Goal: Task Accomplishment & Management: Manage account settings

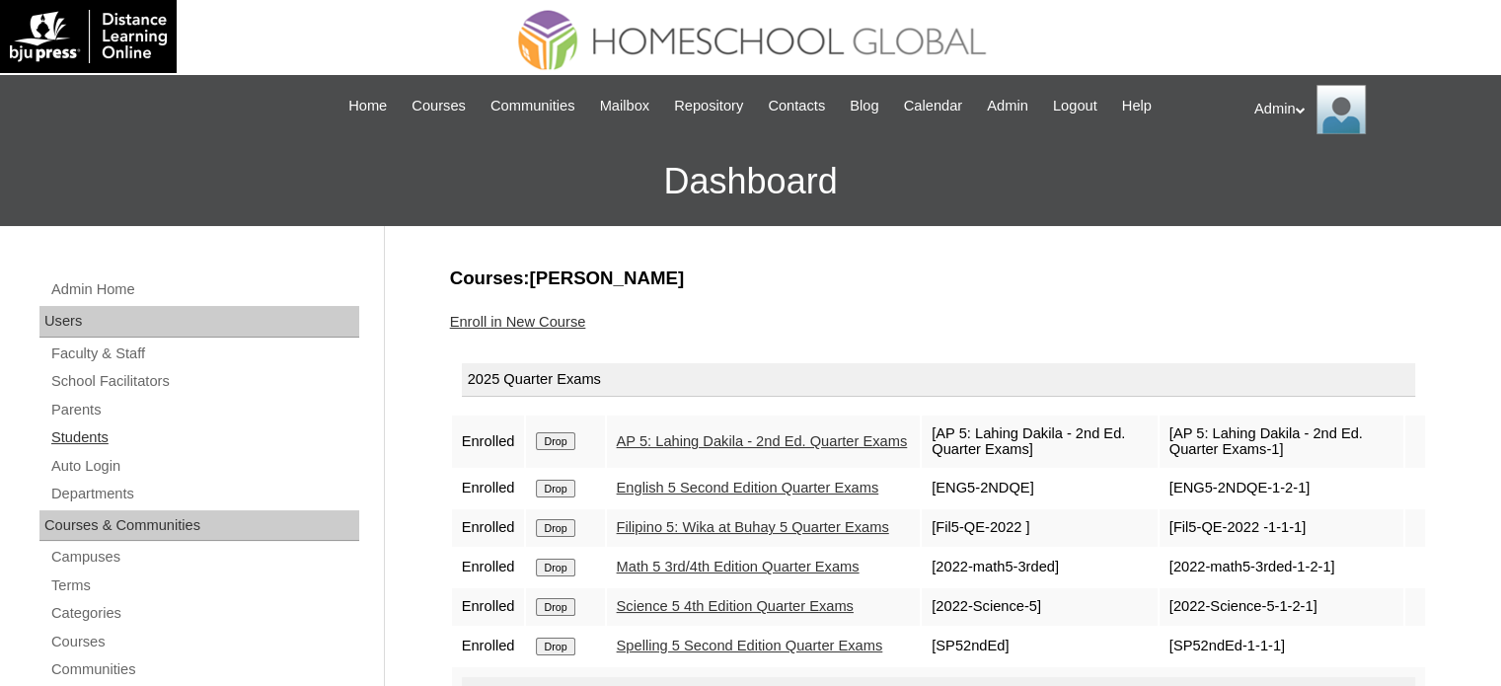
click at [95, 435] on link "Students" at bounding box center [204, 437] width 310 height 25
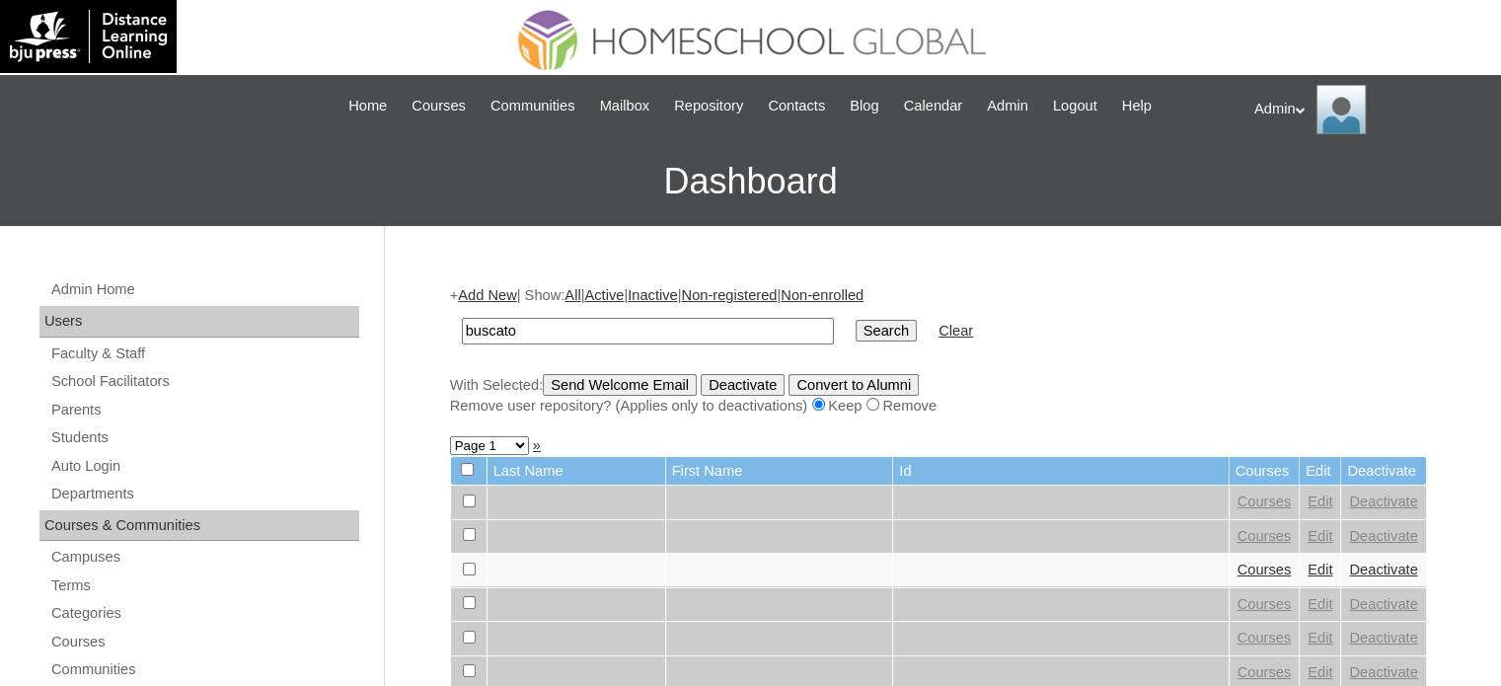
type input "buscato"
click at [856, 322] on input "Search" at bounding box center [886, 331] width 61 height 22
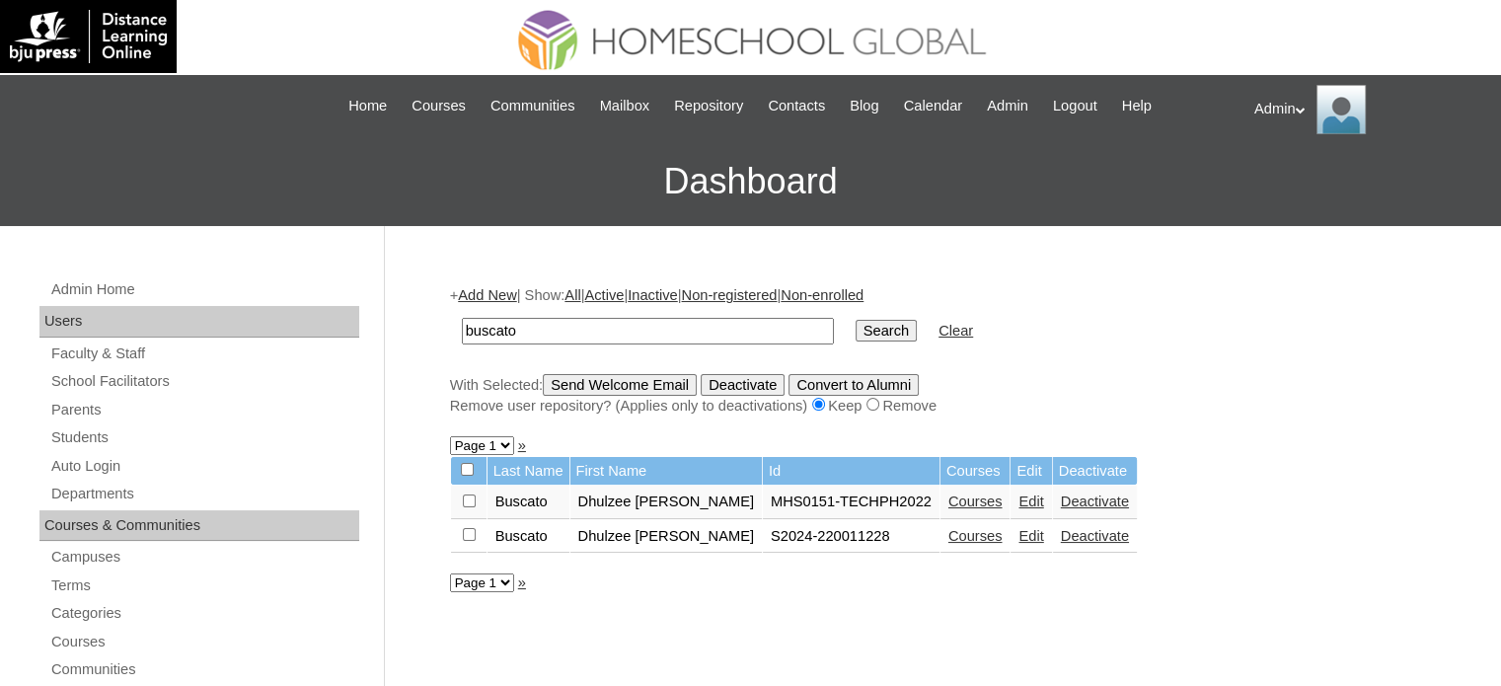
click at [1019, 536] on link "Edit" at bounding box center [1031, 536] width 25 height 16
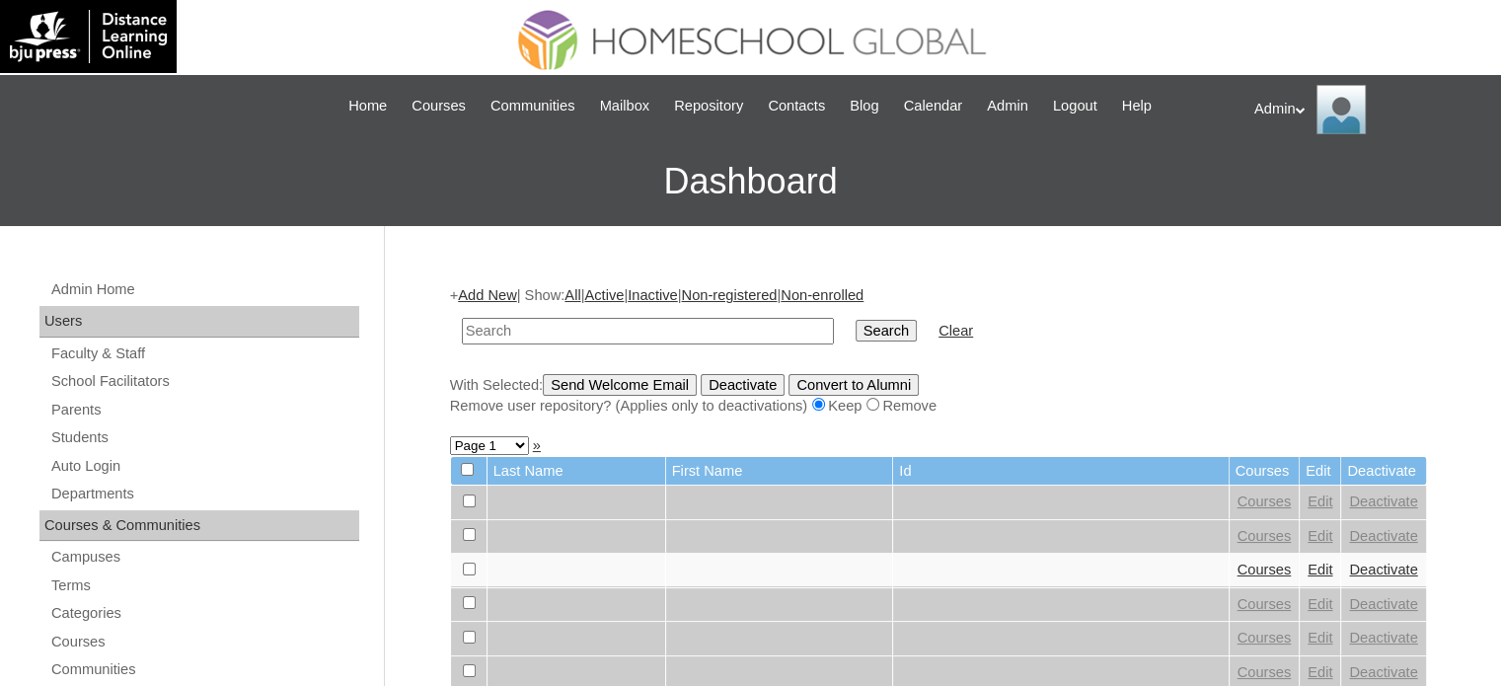
click at [612, 331] on input "text" at bounding box center [648, 331] width 372 height 27
click at [80, 406] on link "Parents" at bounding box center [204, 410] width 310 height 25
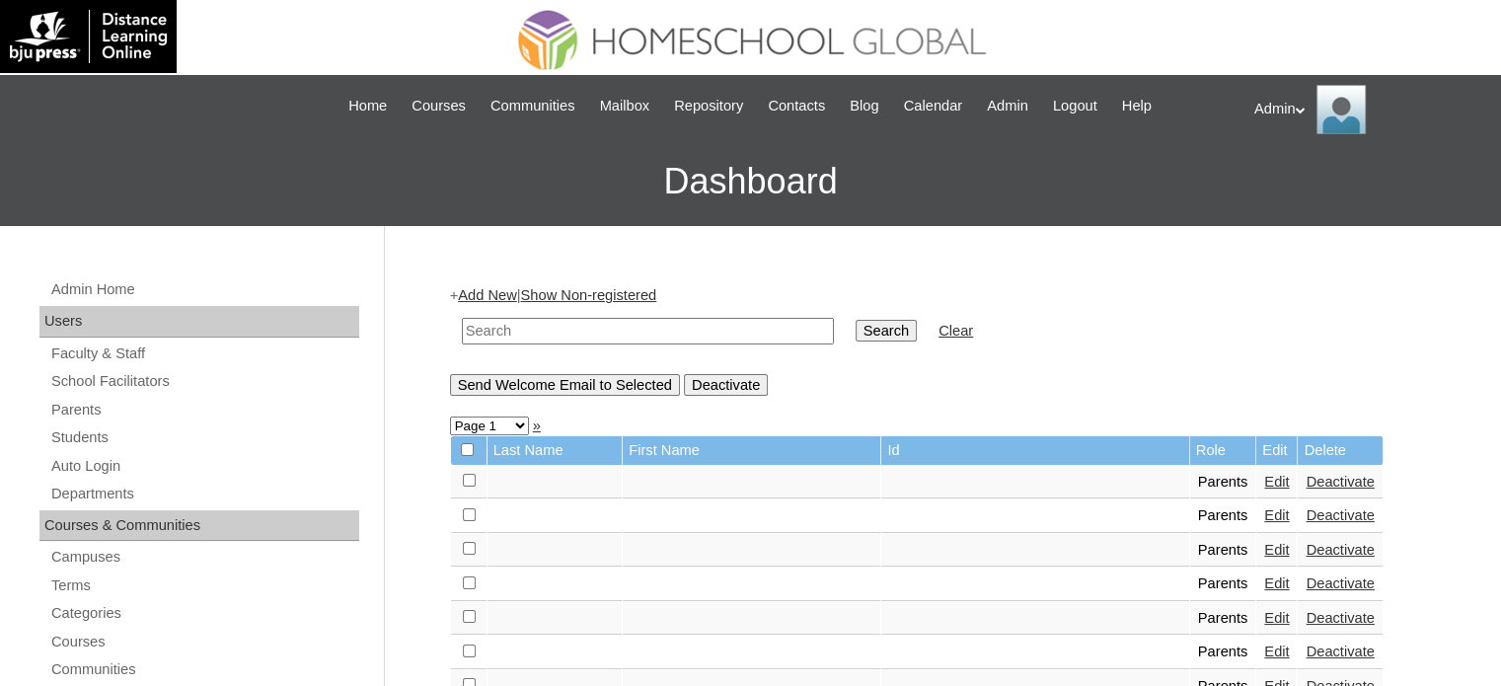
drag, startPoint x: 0, startPoint y: 0, endPoint x: 533, endPoint y: 327, distance: 625.2
click at [533, 327] on input "text" at bounding box center [648, 331] width 372 height 27
type input "dhovie"
click at [856, 330] on input "Search" at bounding box center [886, 331] width 61 height 22
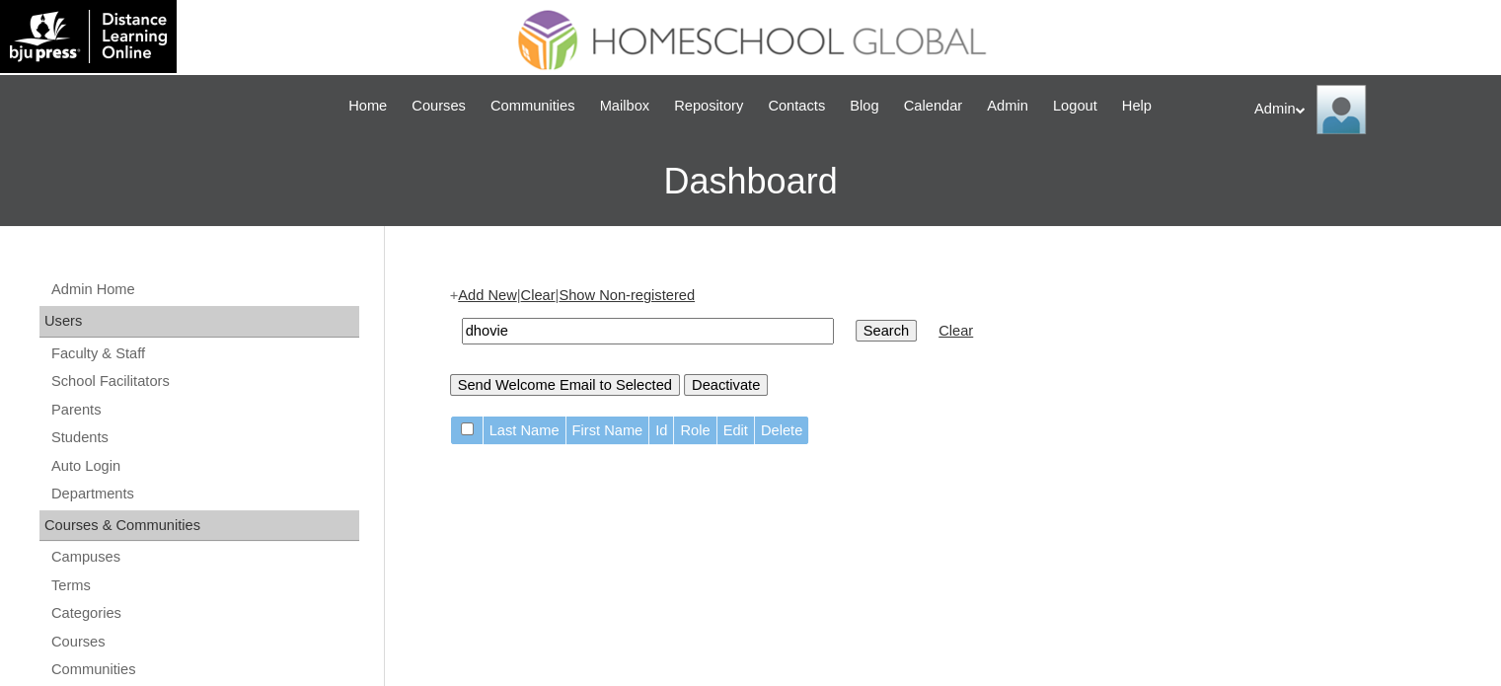
drag, startPoint x: 608, startPoint y: 327, endPoint x: 242, endPoint y: 322, distance: 366.2
type input "buscato"
click at [856, 328] on input "Search" at bounding box center [886, 331] width 61 height 22
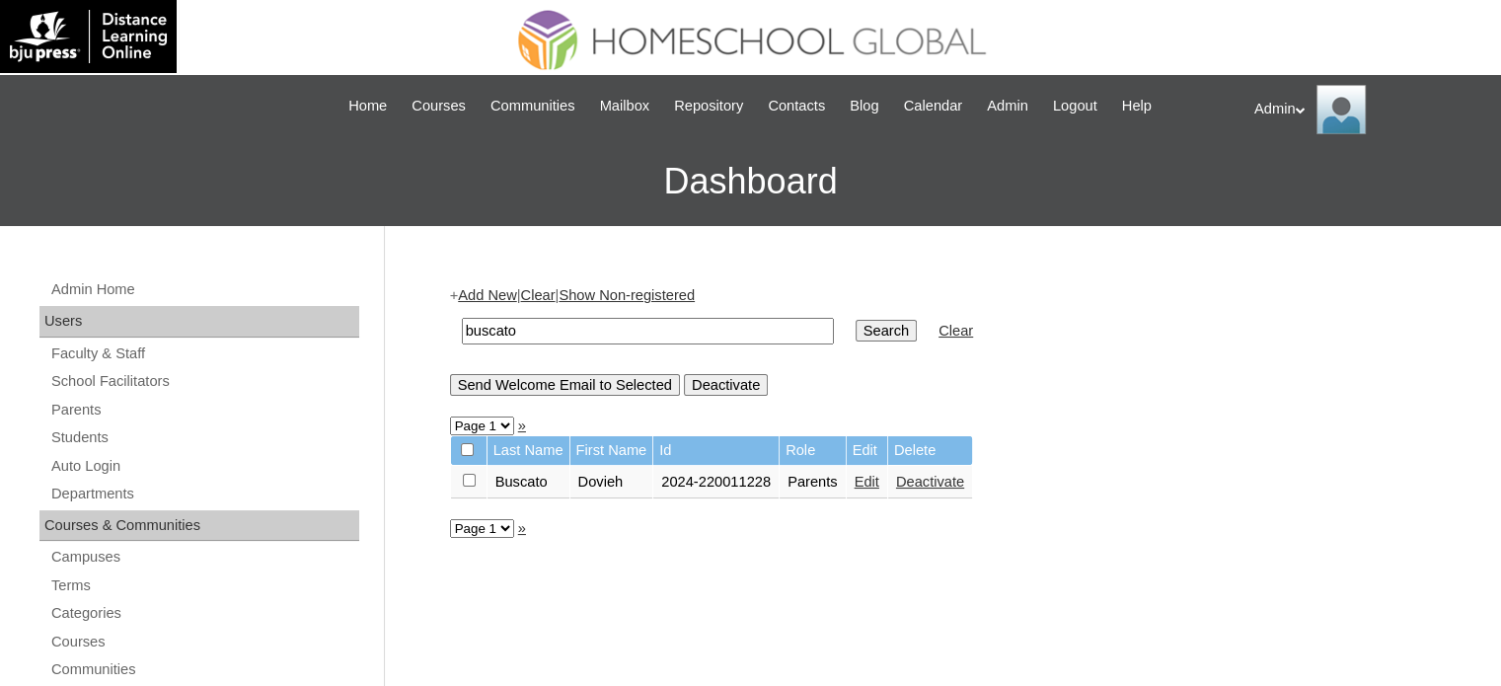
click at [880, 485] on link "Edit" at bounding box center [867, 482] width 25 height 16
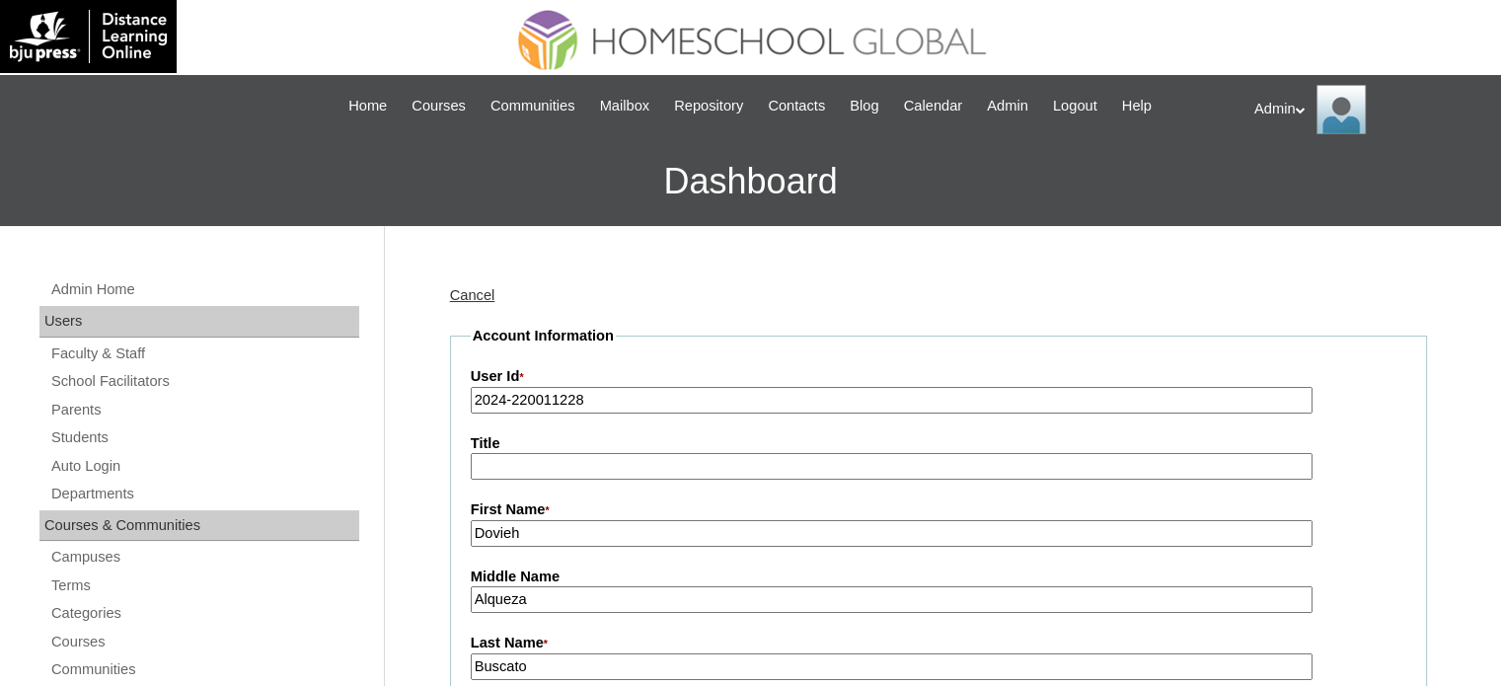
click at [503, 403] on input "2024-220011228" at bounding box center [892, 400] width 842 height 27
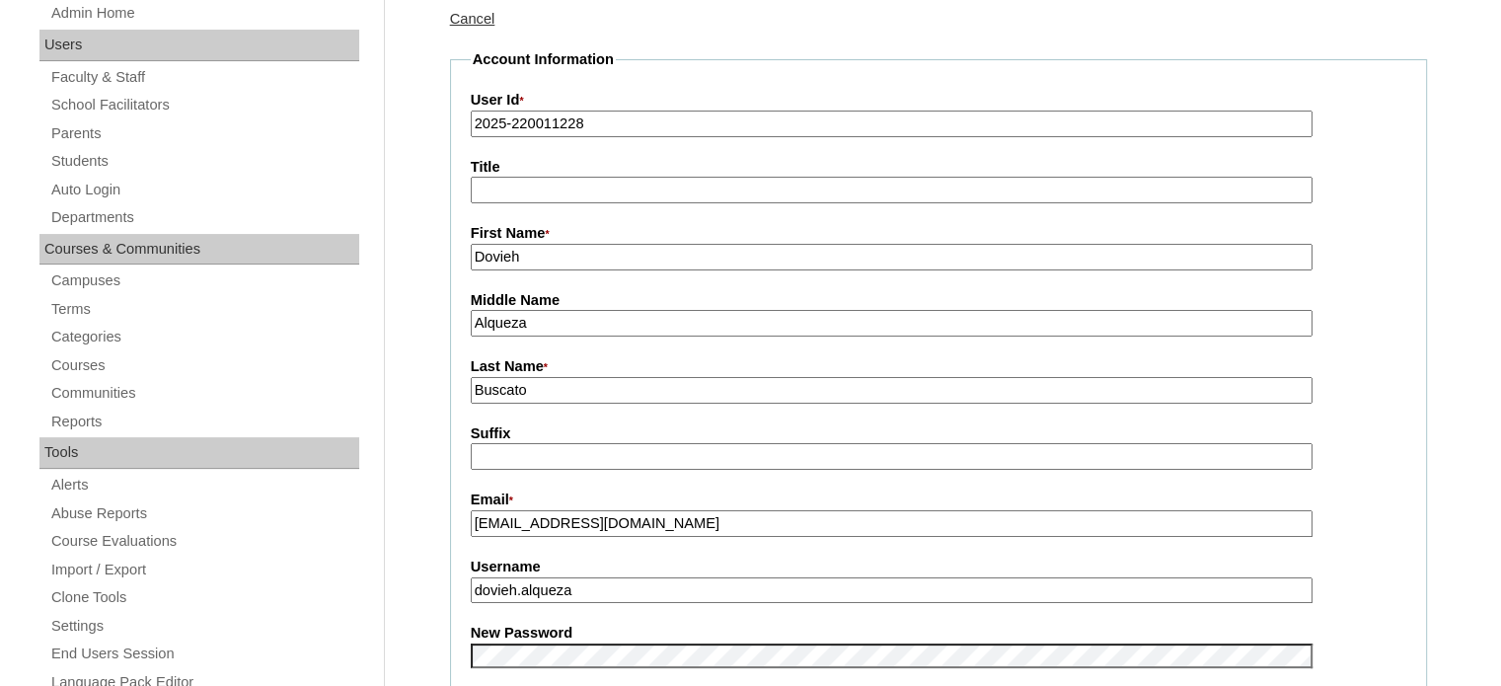
scroll to position [398, 0]
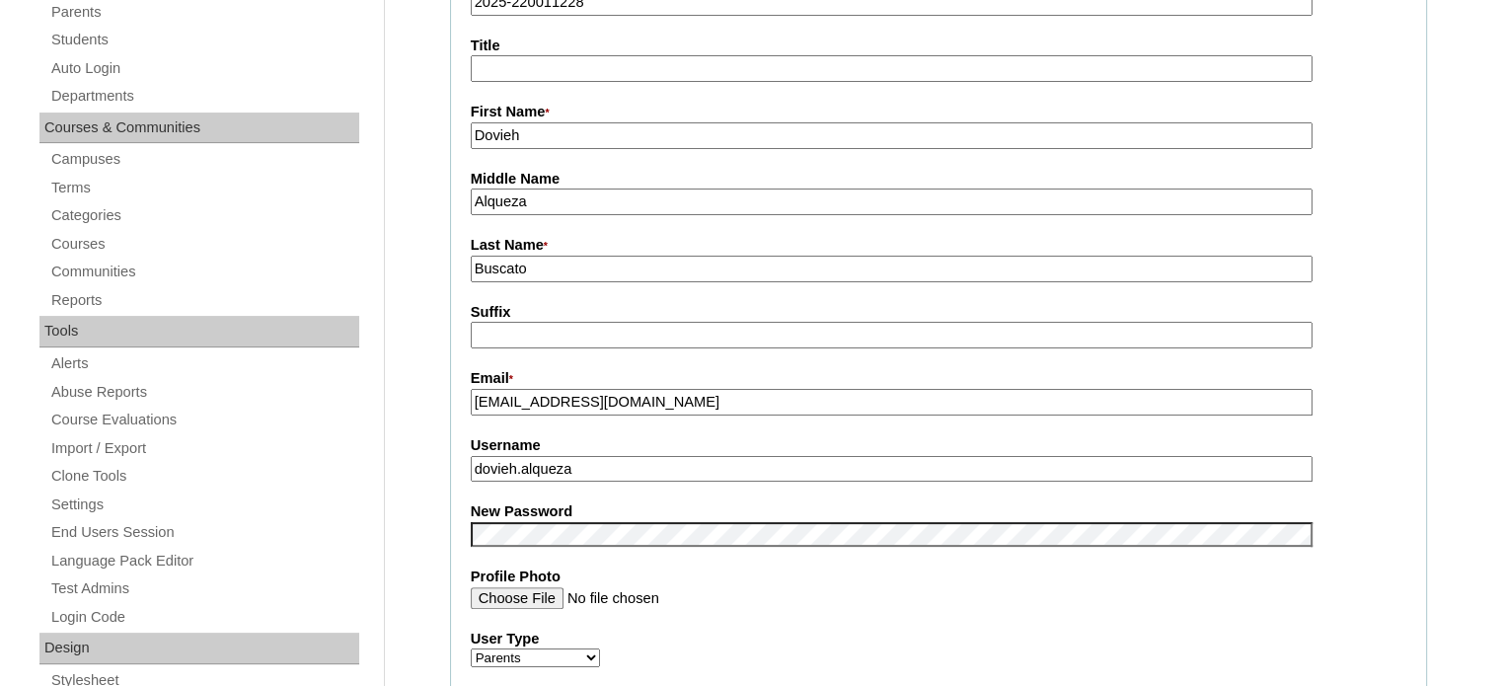
type input "2025-220011228"
click at [893, 595] on input "Profile Photo" at bounding box center [892, 598] width 842 height 22
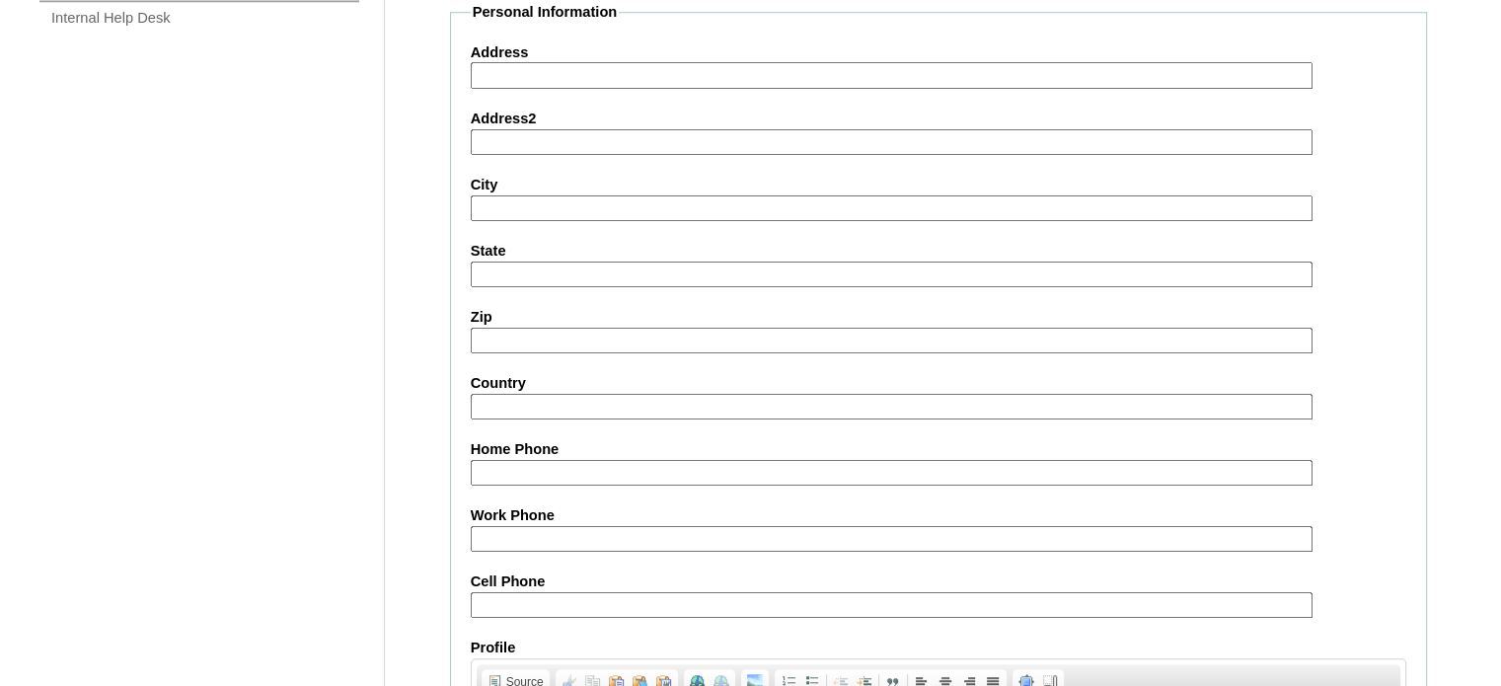
scroll to position [1888, 0]
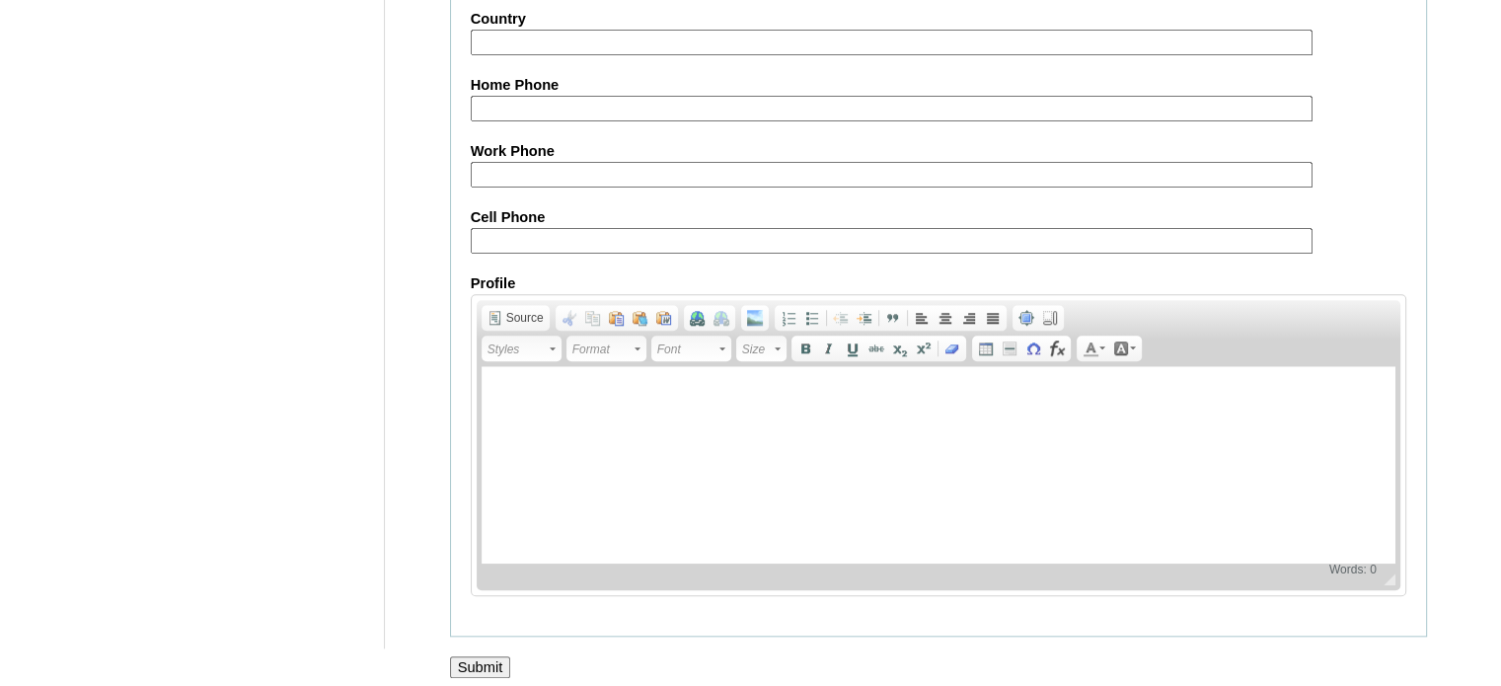
click at [466, 659] on input "Submit" at bounding box center [480, 667] width 61 height 22
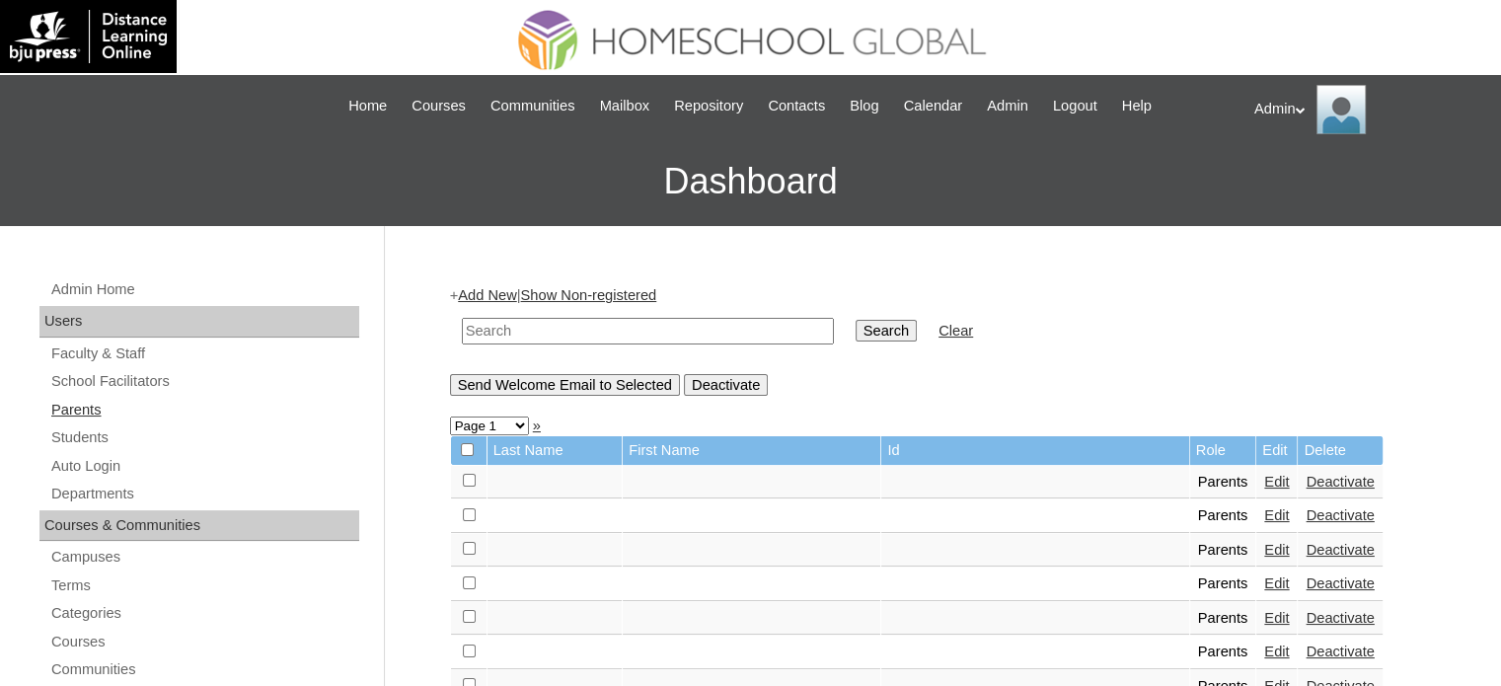
click at [89, 405] on link "Parents" at bounding box center [204, 410] width 310 height 25
click at [524, 323] on input "text" at bounding box center [648, 331] width 372 height 27
click at [67, 442] on link "Students" at bounding box center [204, 437] width 310 height 25
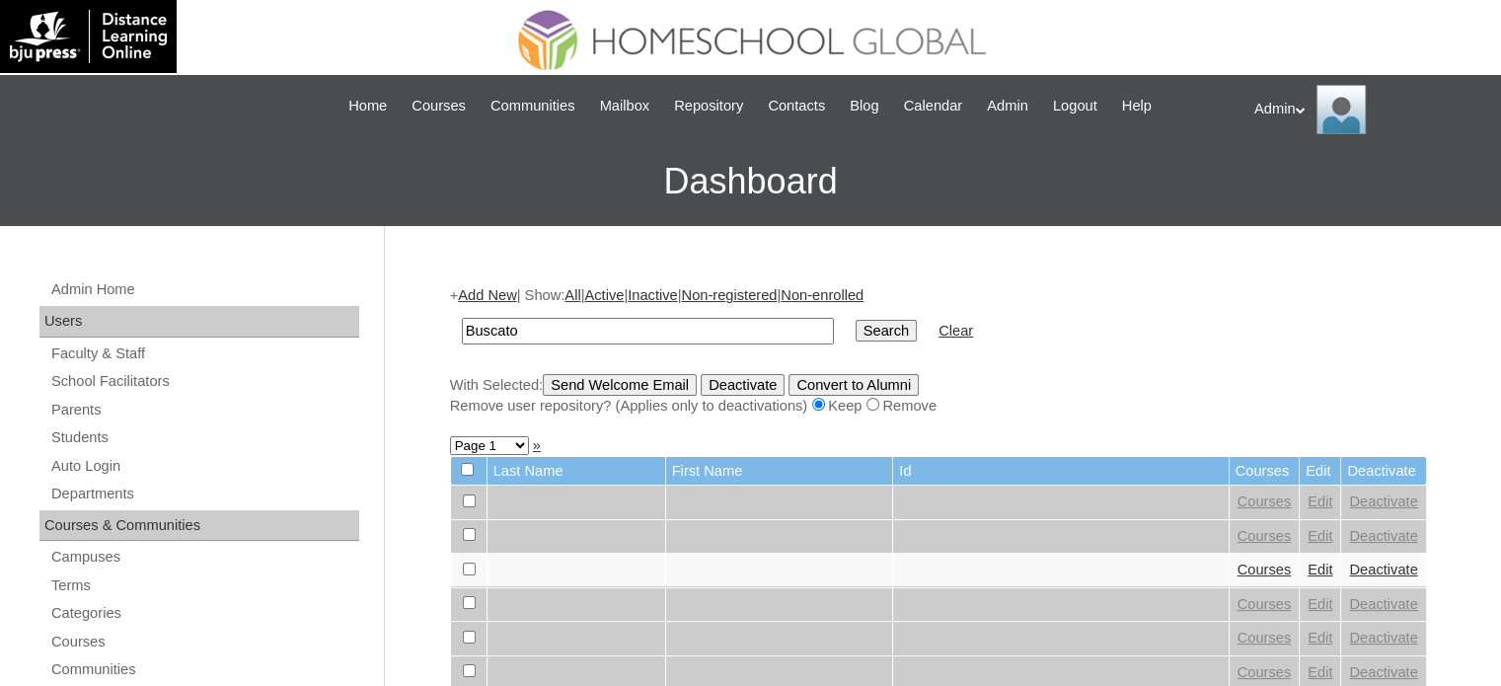
type input "buscato"
click at [856, 331] on input "Search" at bounding box center [886, 331] width 61 height 22
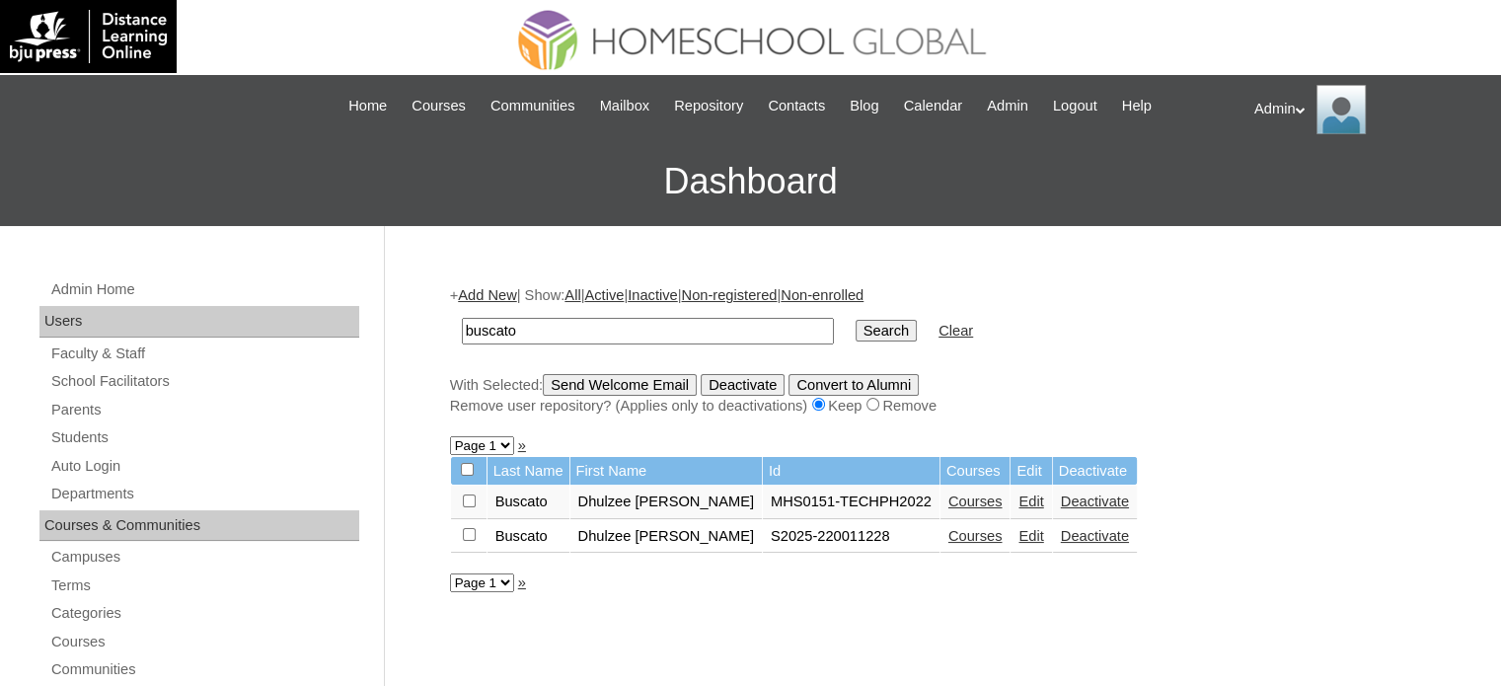
click at [949, 534] on link "Courses" at bounding box center [976, 536] width 54 height 16
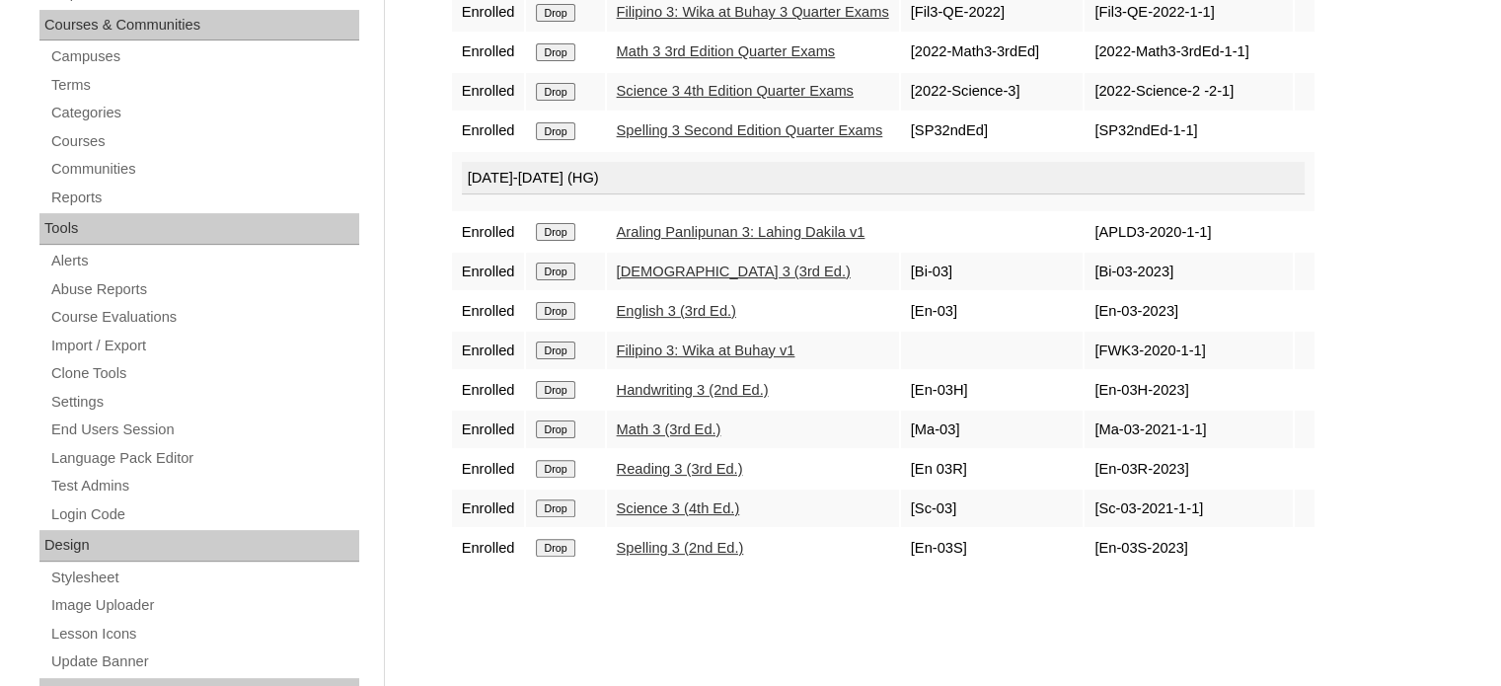
scroll to position [501, 0]
click at [549, 538] on input "Drop" at bounding box center [555, 547] width 38 height 18
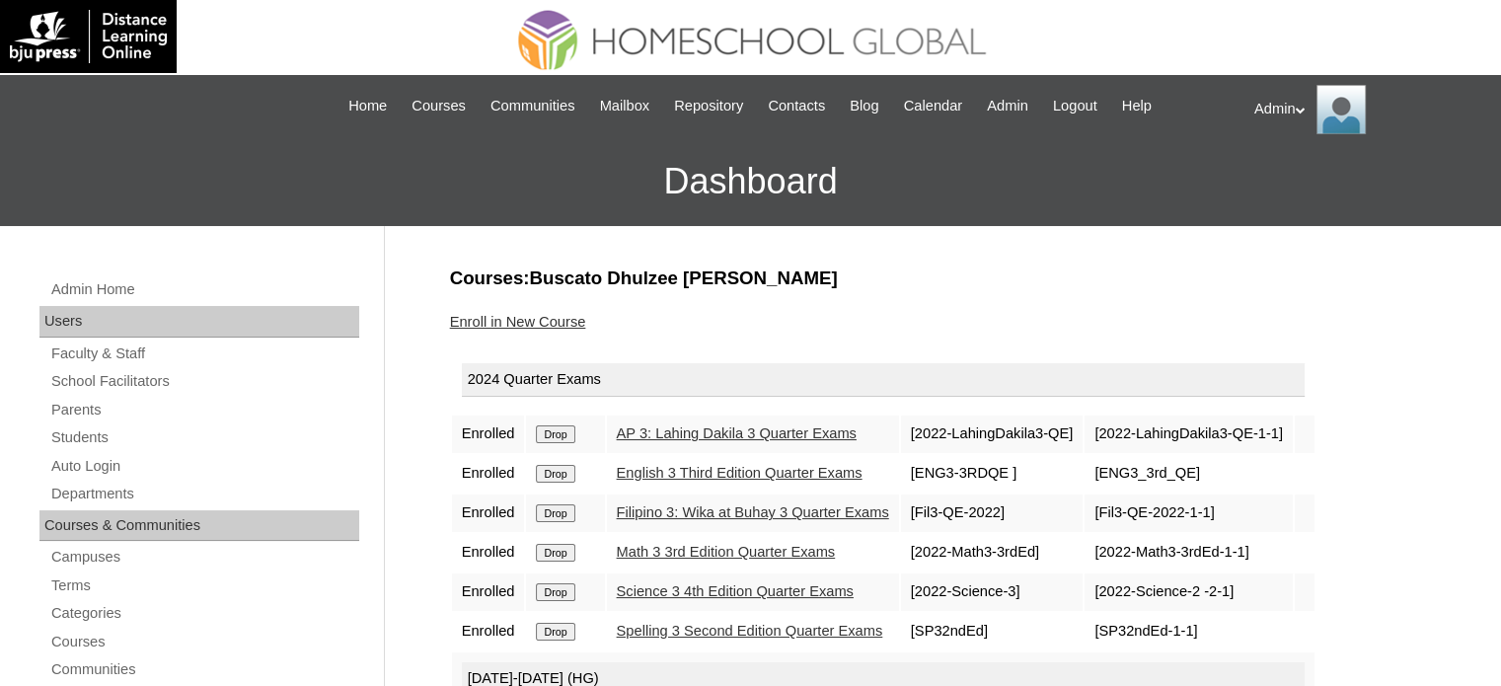
click at [567, 433] on input "Drop" at bounding box center [555, 434] width 38 height 18
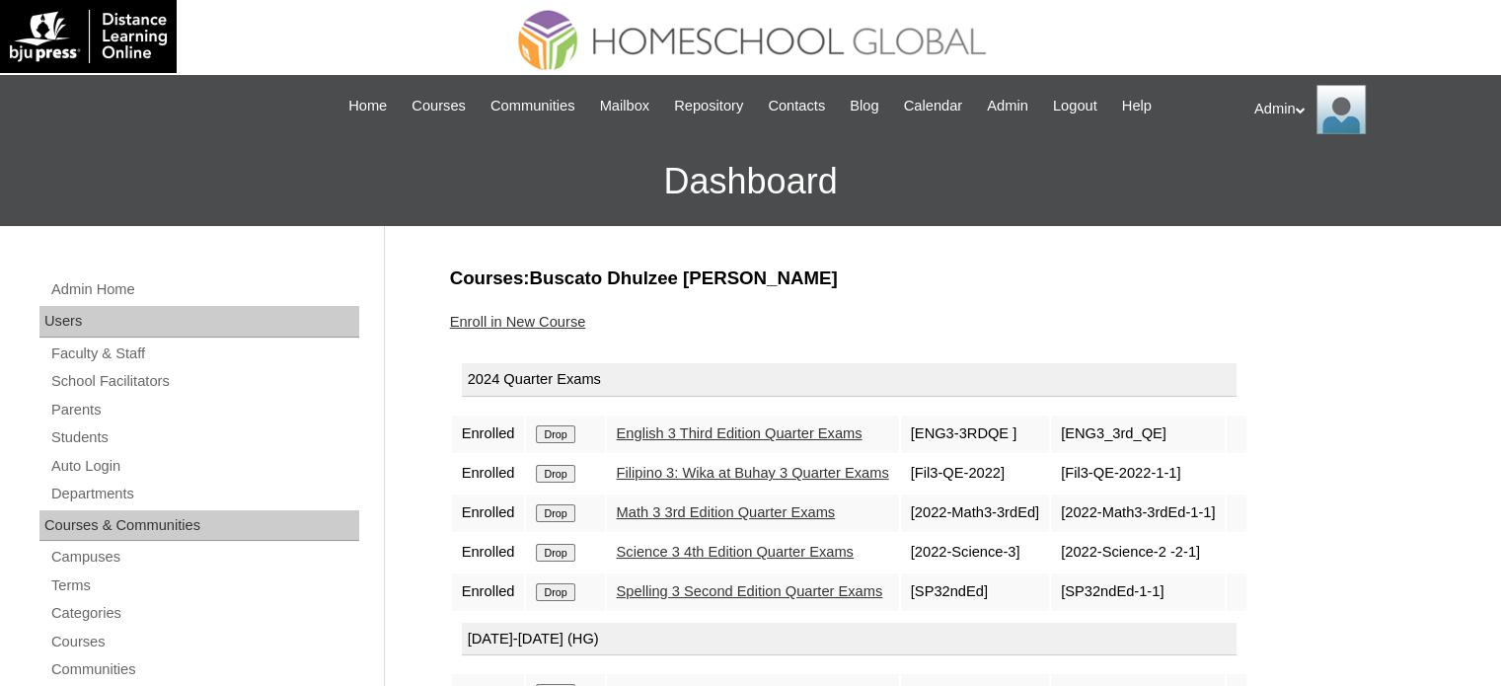
click at [567, 433] on input "Drop" at bounding box center [555, 434] width 38 height 18
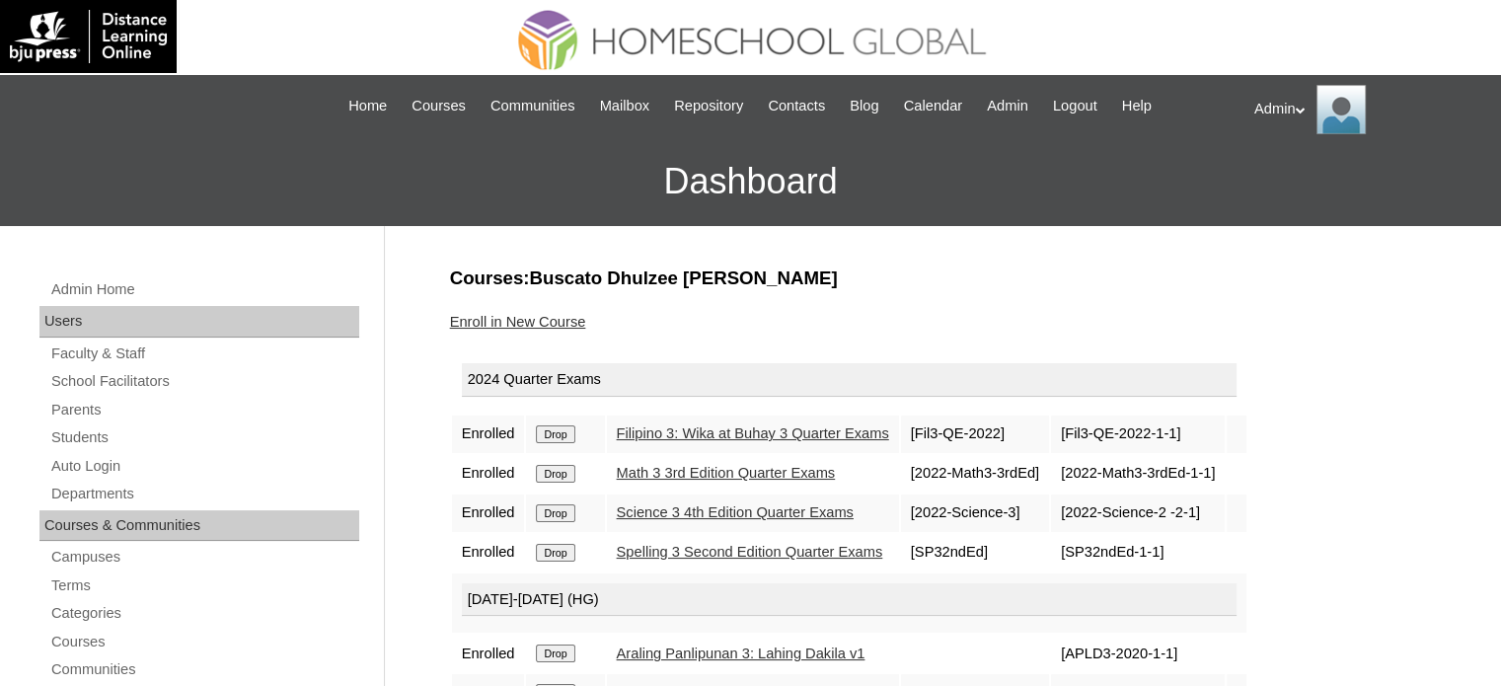
click at [567, 433] on input "Drop" at bounding box center [555, 434] width 38 height 18
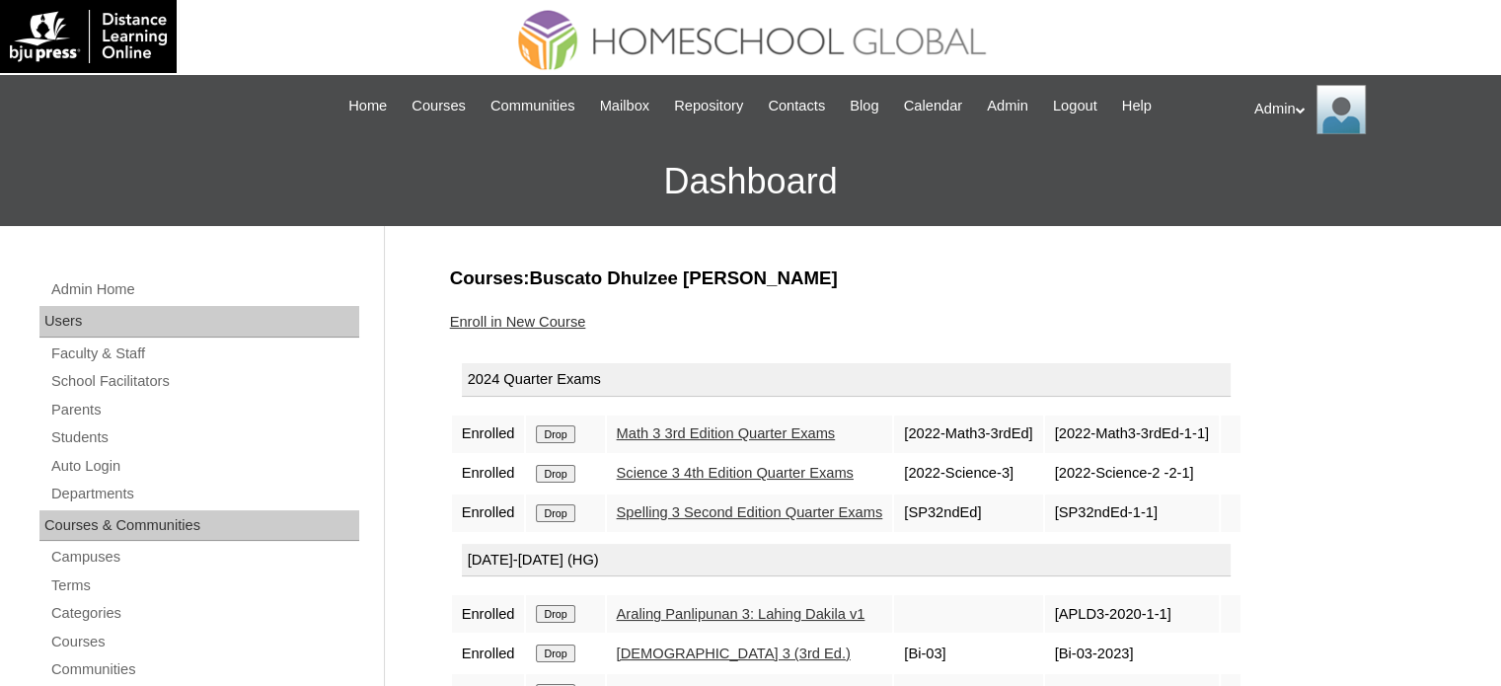
click at [567, 433] on input "Drop" at bounding box center [555, 434] width 38 height 18
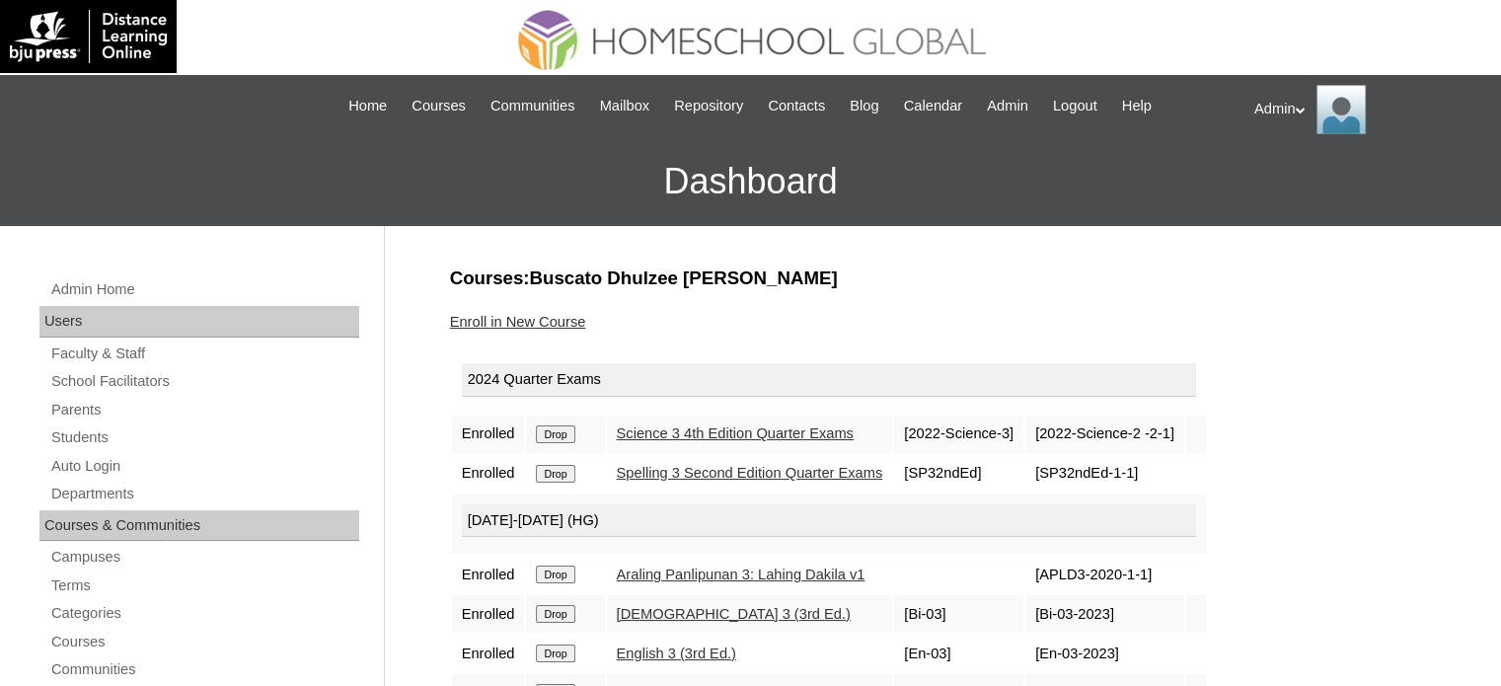
click at [567, 433] on input "Drop" at bounding box center [555, 434] width 38 height 18
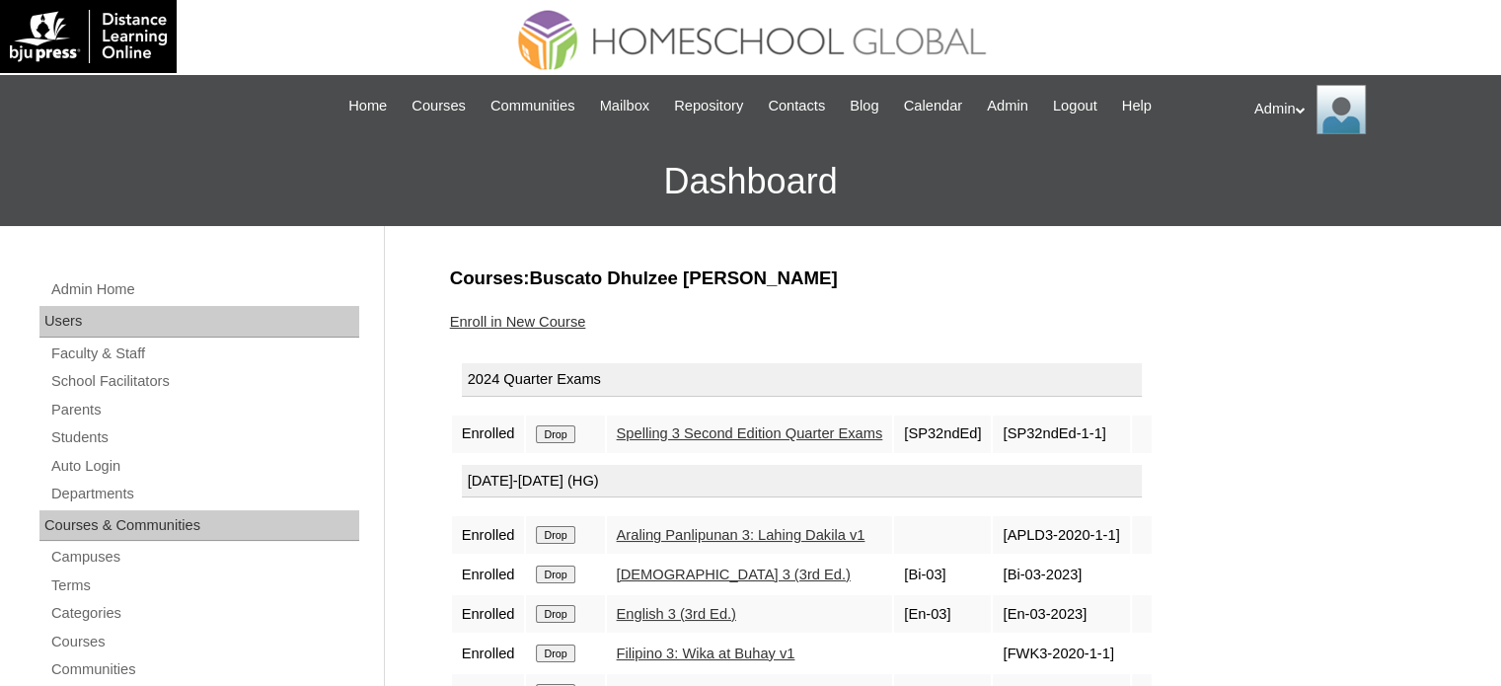
click at [567, 433] on input "Drop" at bounding box center [555, 434] width 38 height 18
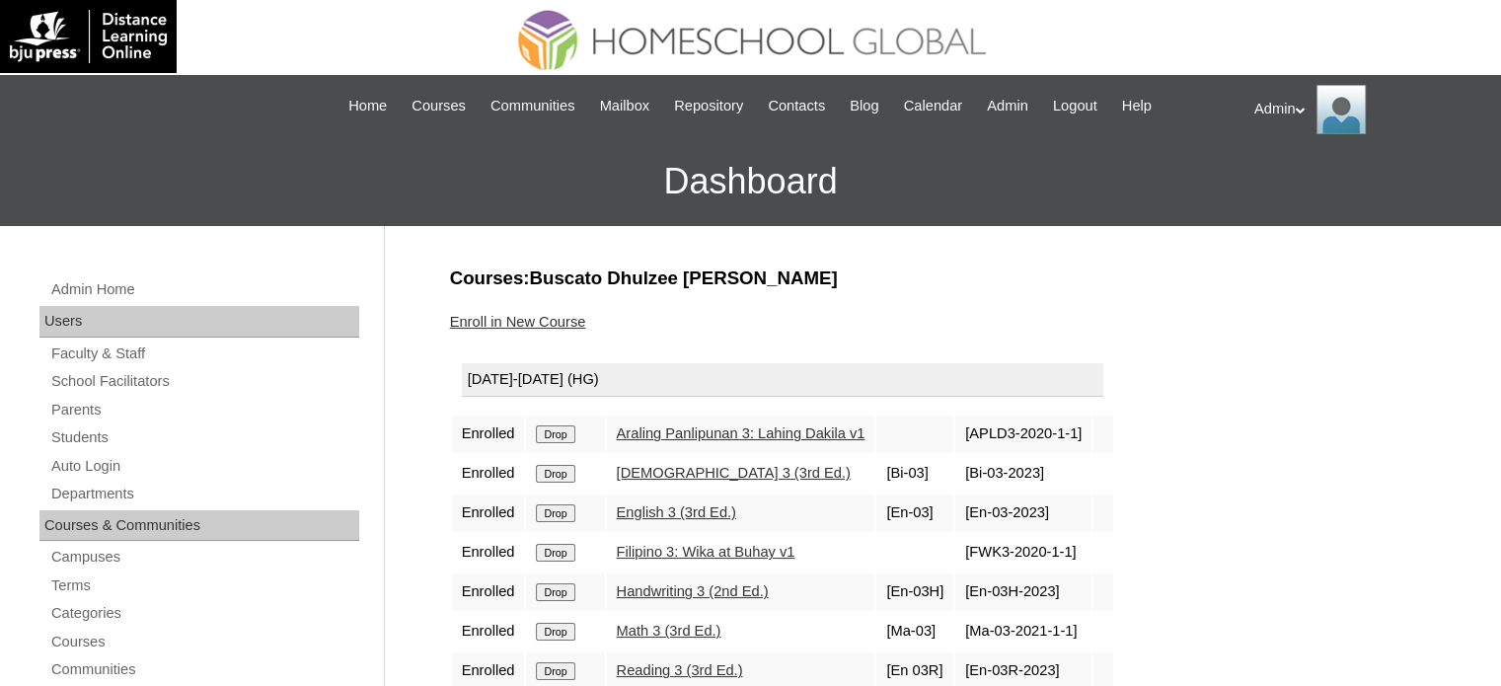
click at [567, 433] on input "Drop" at bounding box center [555, 434] width 38 height 18
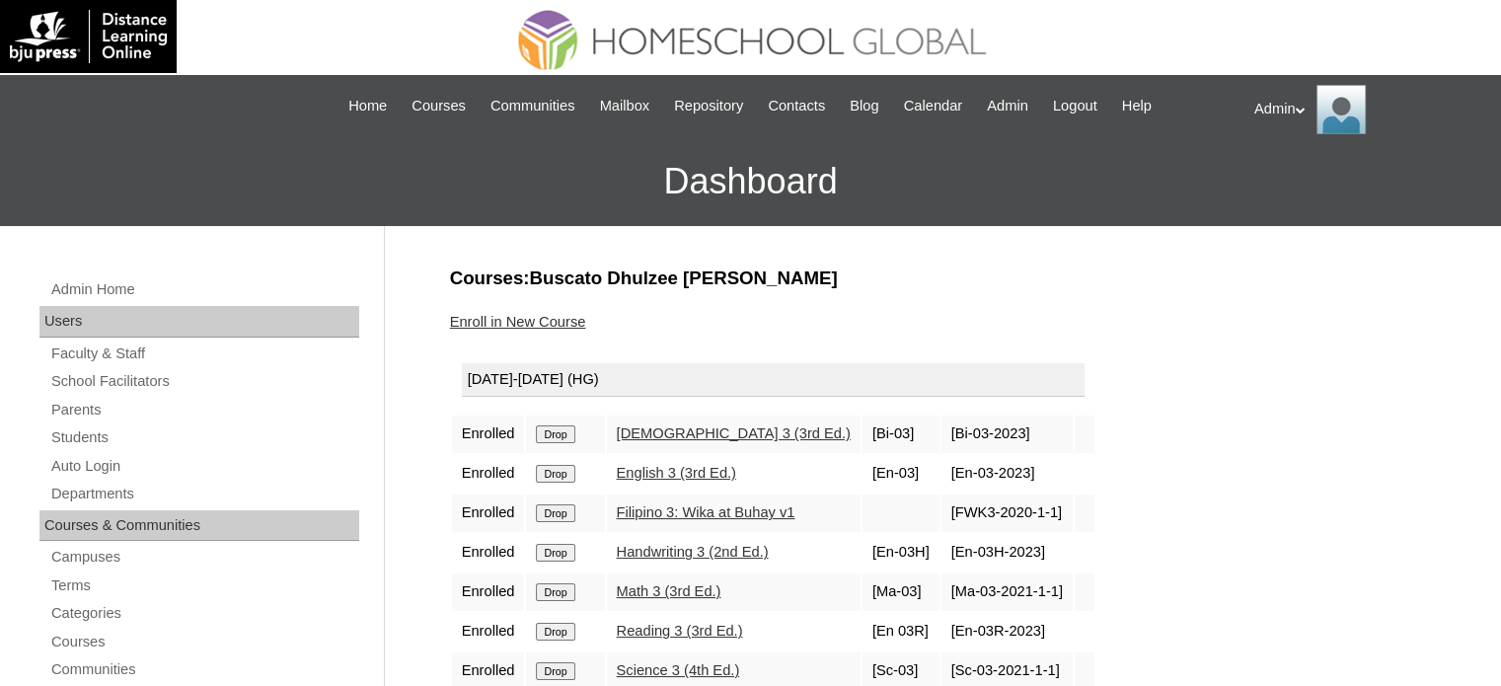
click at [567, 433] on input "Drop" at bounding box center [555, 434] width 38 height 18
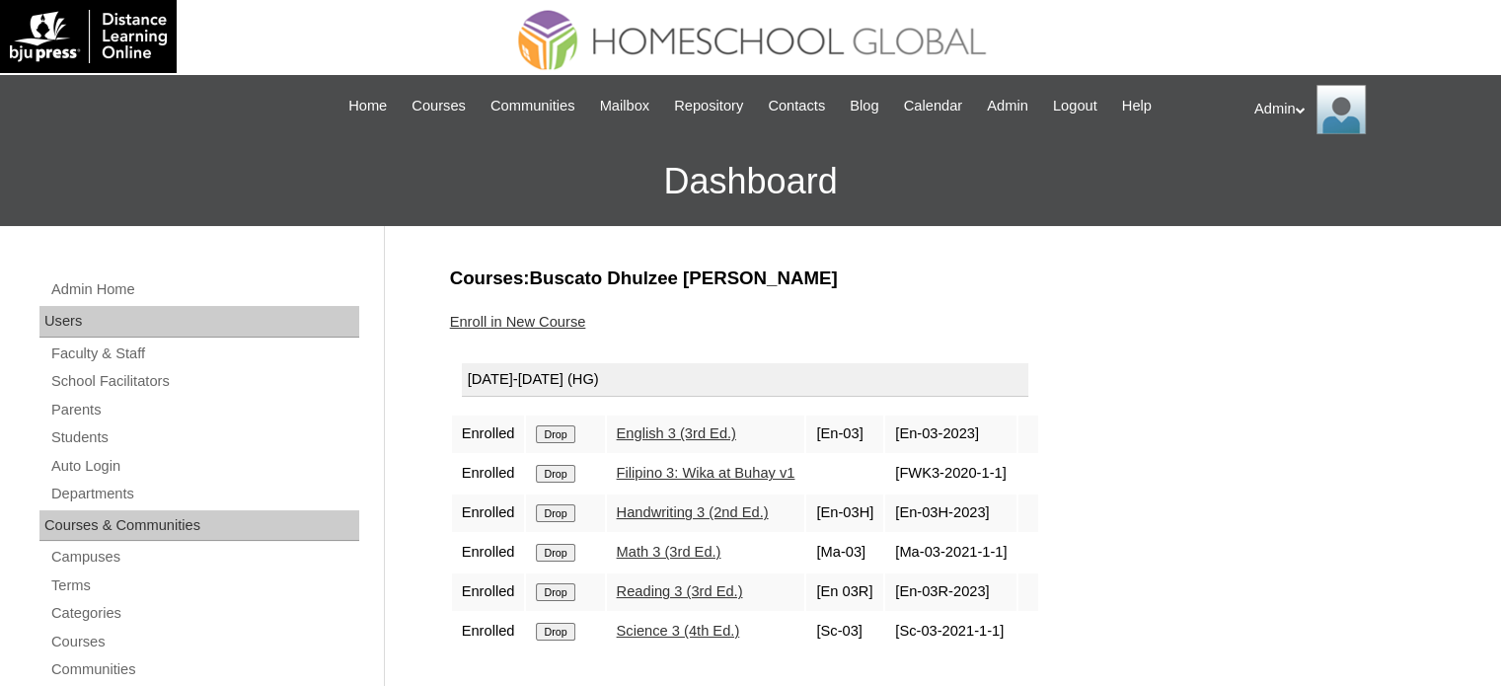
click at [567, 433] on input "Drop" at bounding box center [555, 434] width 38 height 18
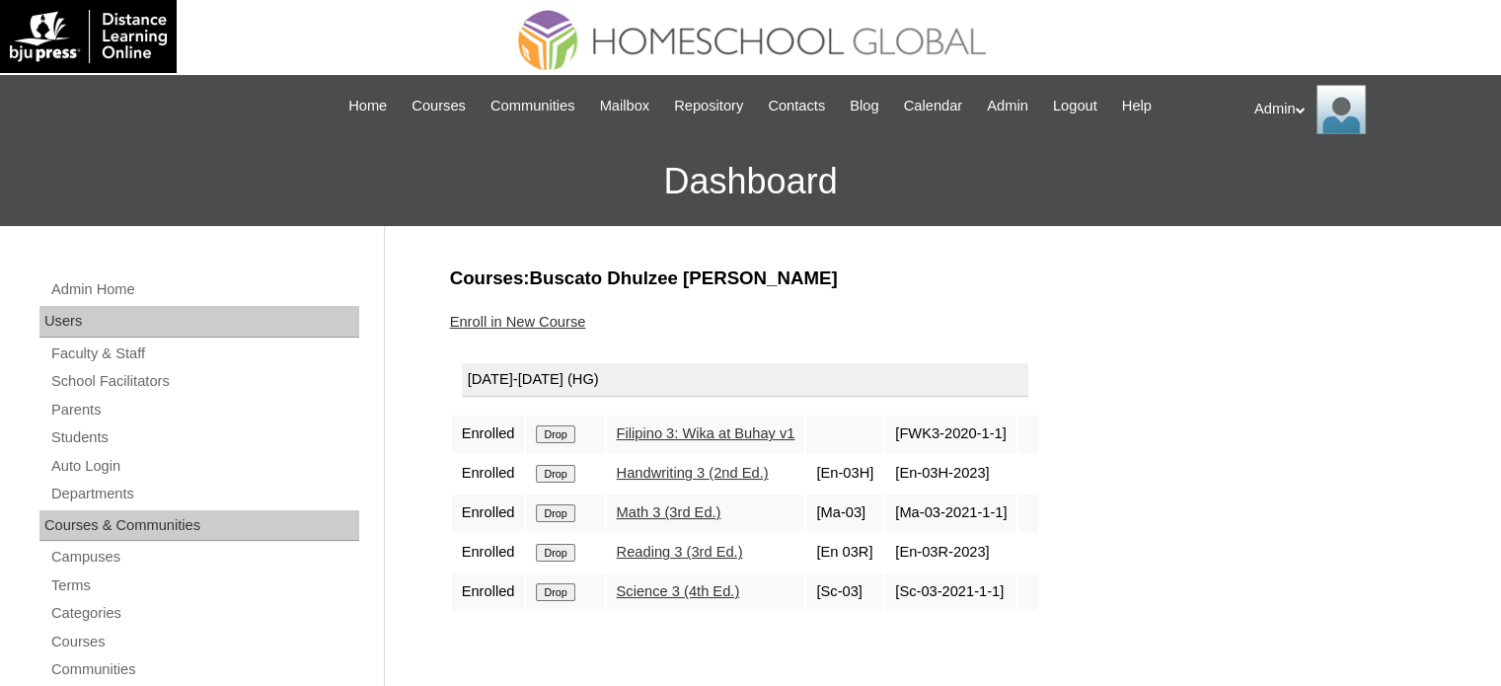
click at [567, 433] on input "Drop" at bounding box center [555, 434] width 38 height 18
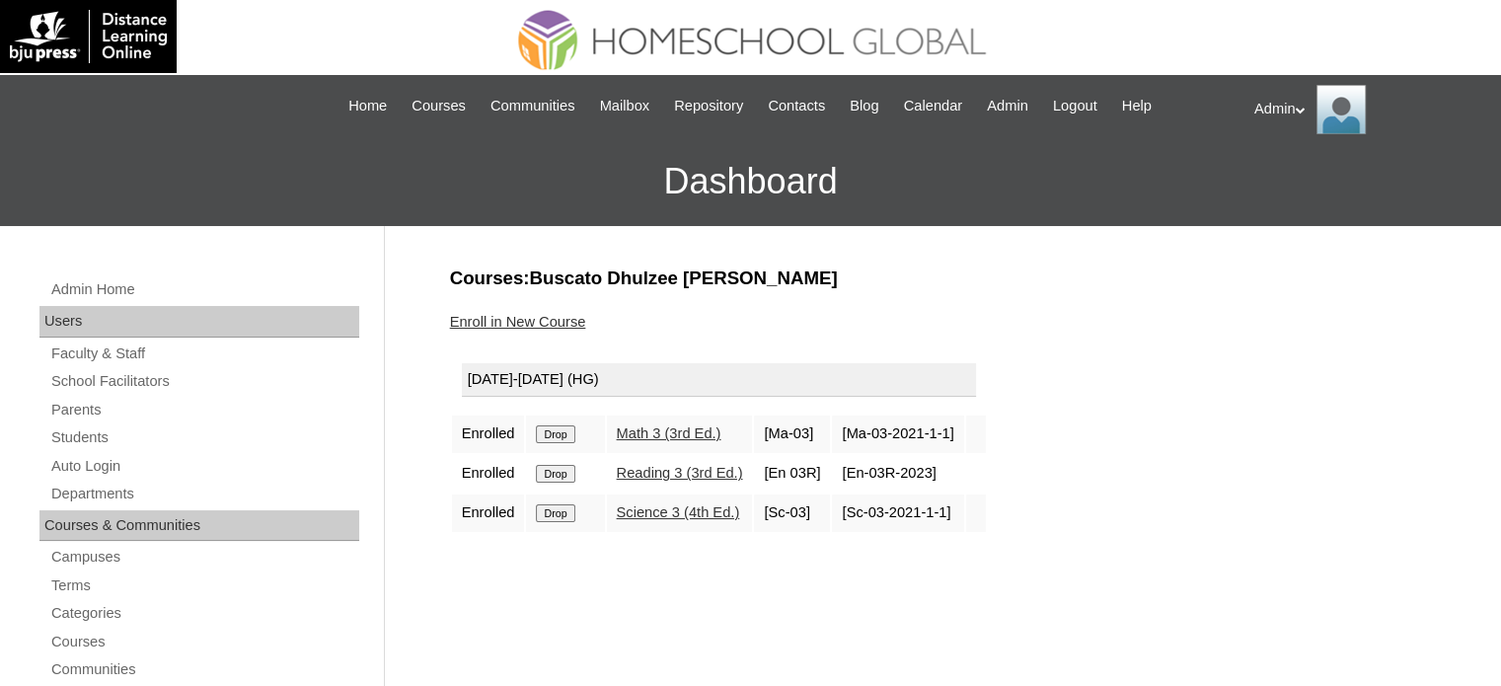
click at [561, 434] on input "Drop" at bounding box center [555, 434] width 38 height 18
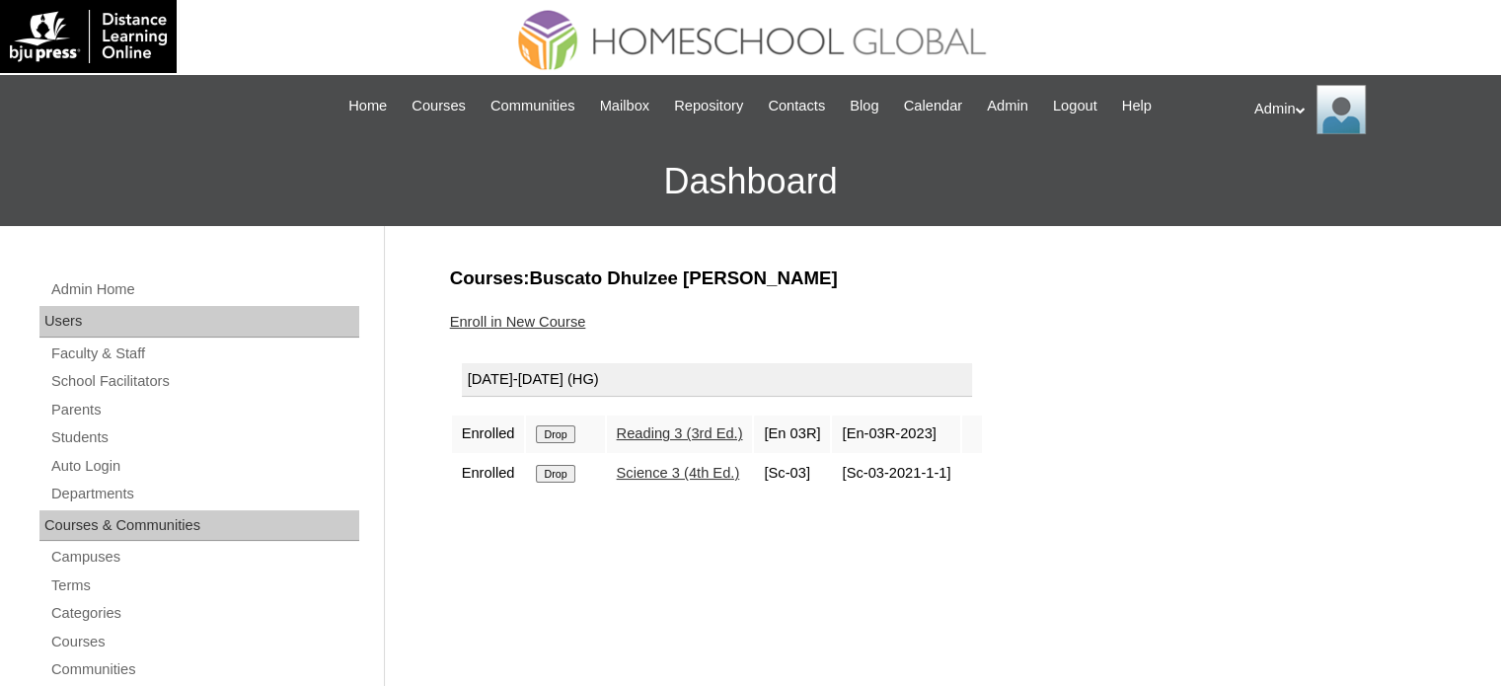
click at [561, 434] on input "Drop" at bounding box center [555, 434] width 38 height 18
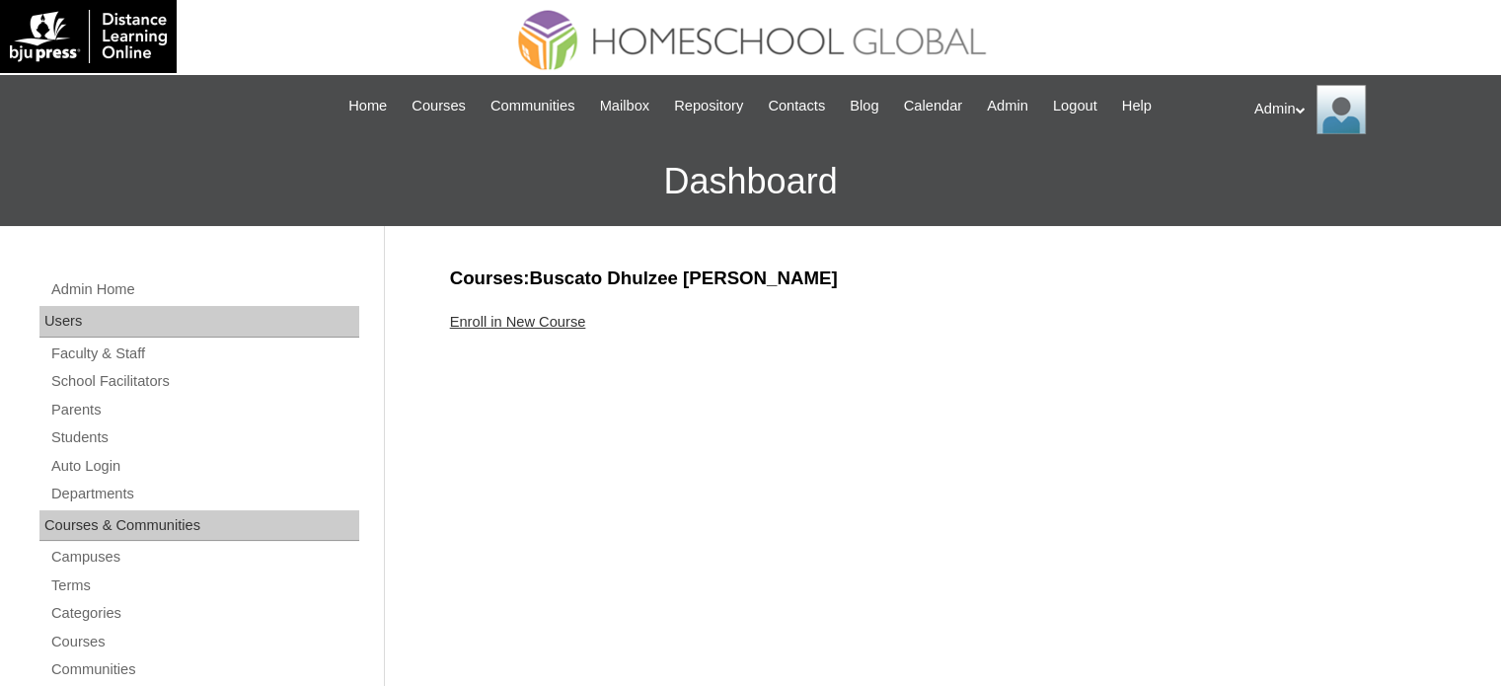
click at [551, 324] on link "Enroll in New Course" at bounding box center [518, 322] width 136 height 16
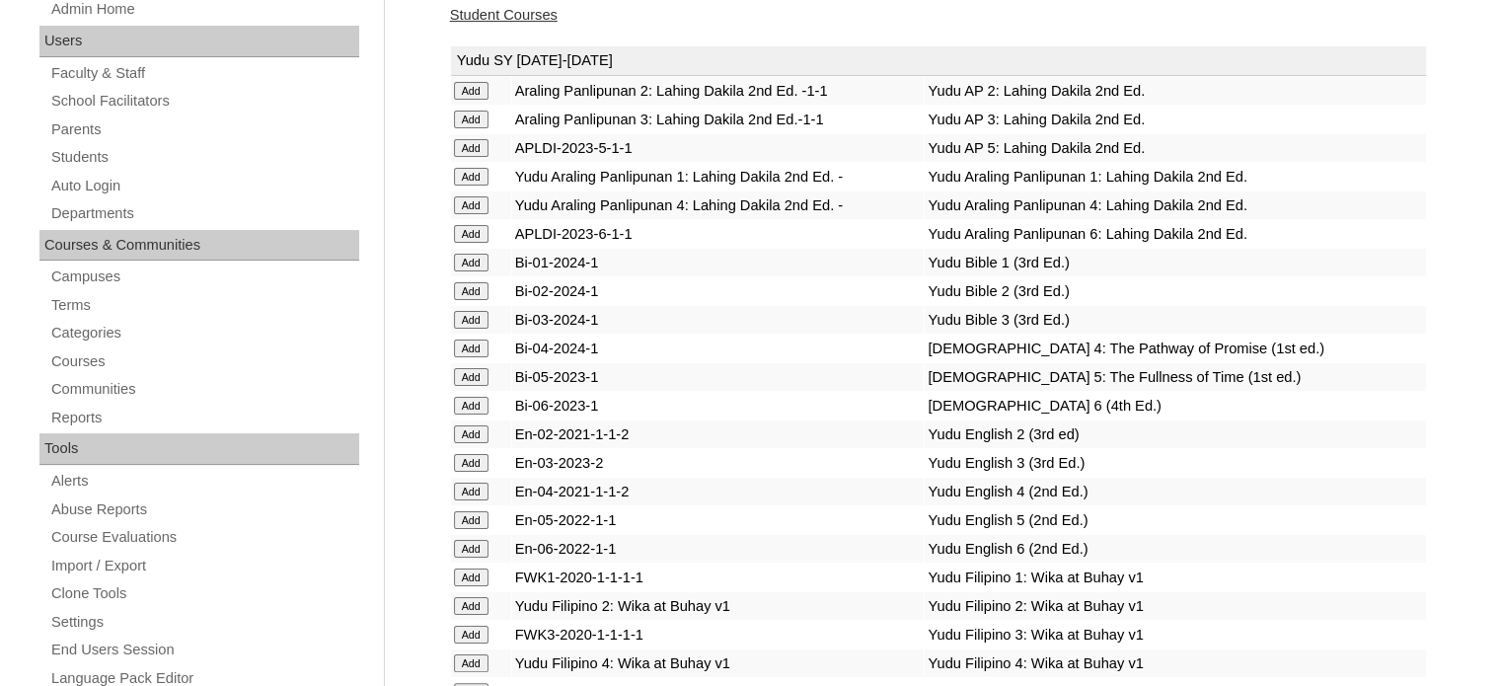
scroll to position [5205, 0]
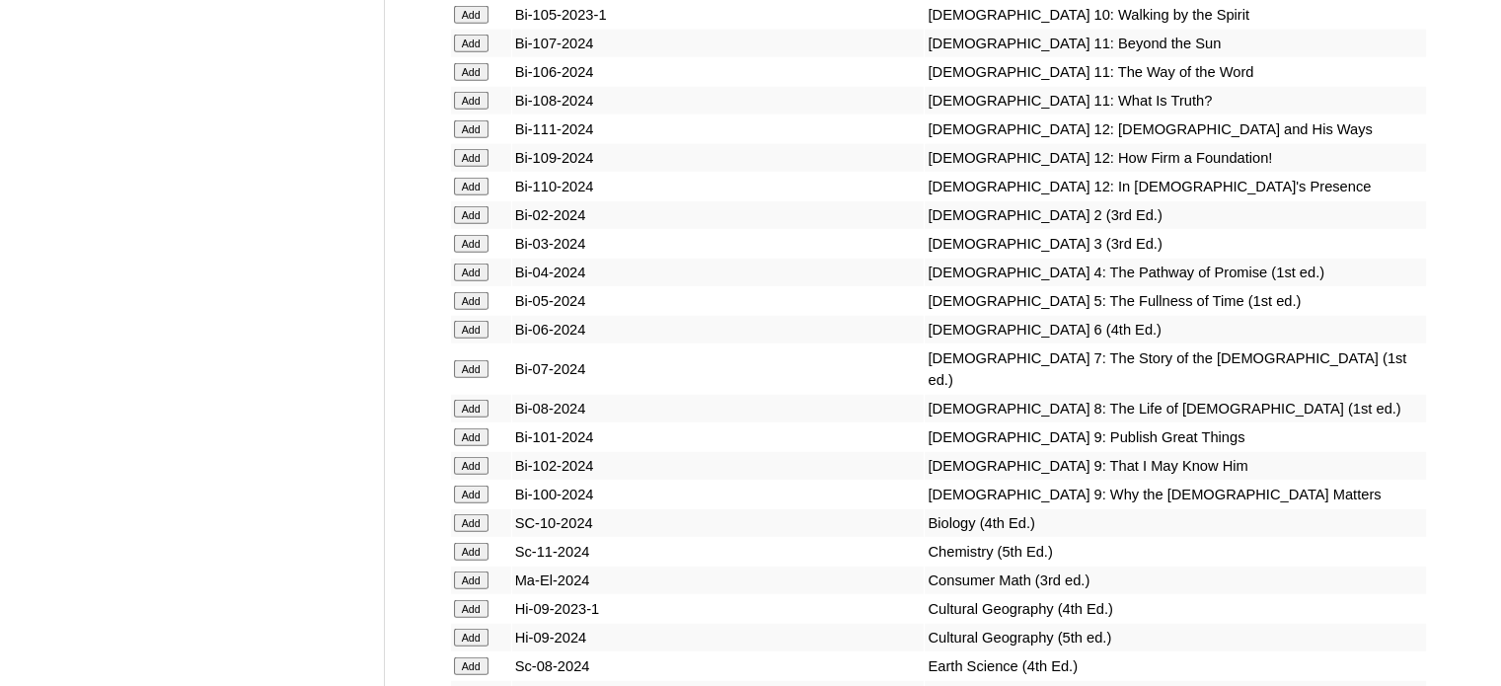
click at [471, 281] on input "Add" at bounding box center [471, 273] width 35 height 18
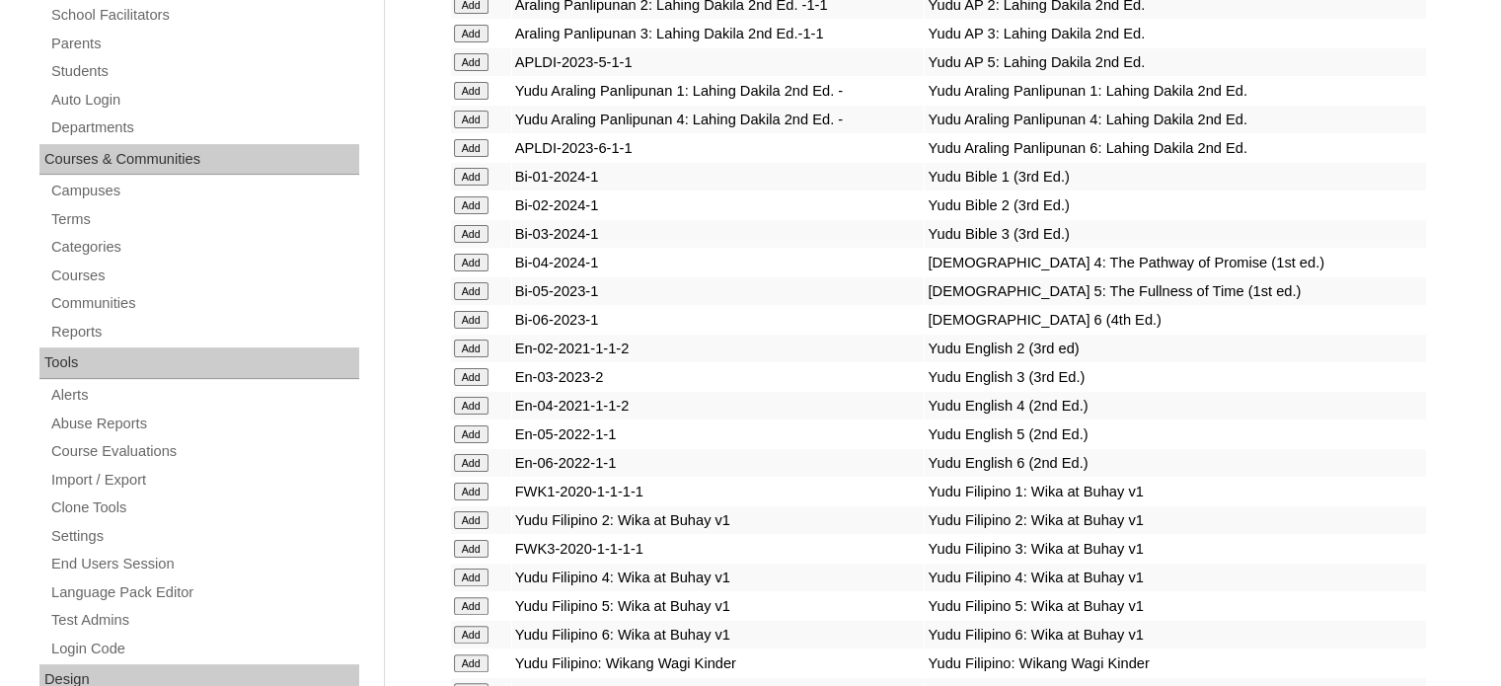
scroll to position [2145, 0]
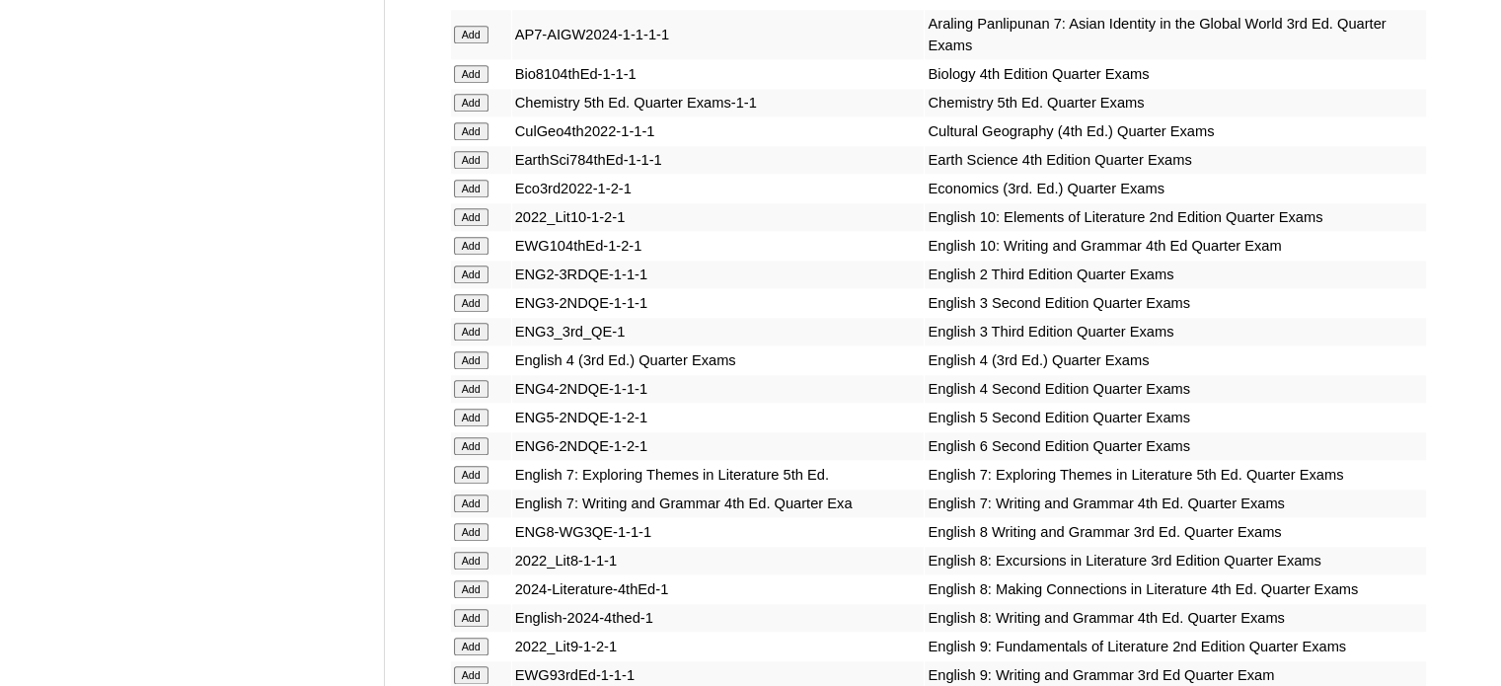
click at [478, 351] on input "Add" at bounding box center [471, 360] width 35 height 18
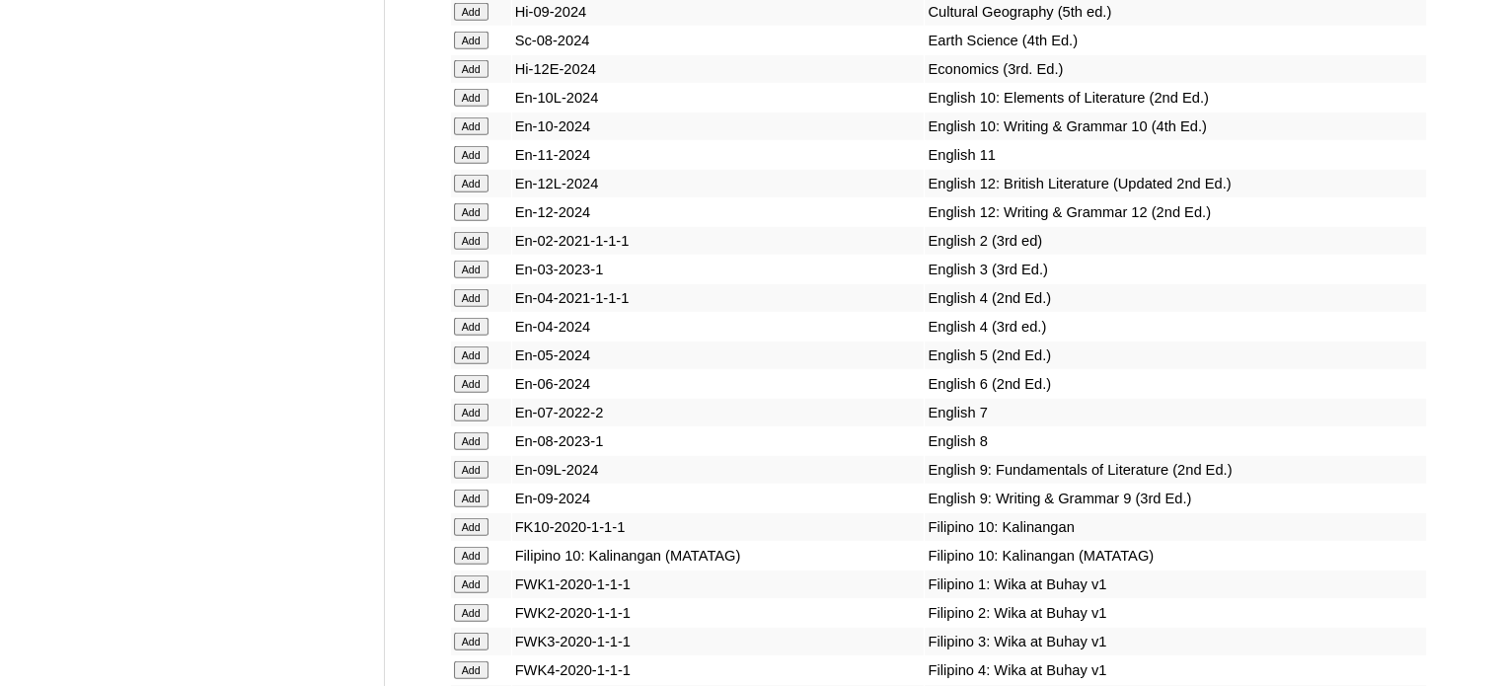
click at [477, 336] on input "Add" at bounding box center [471, 327] width 35 height 18
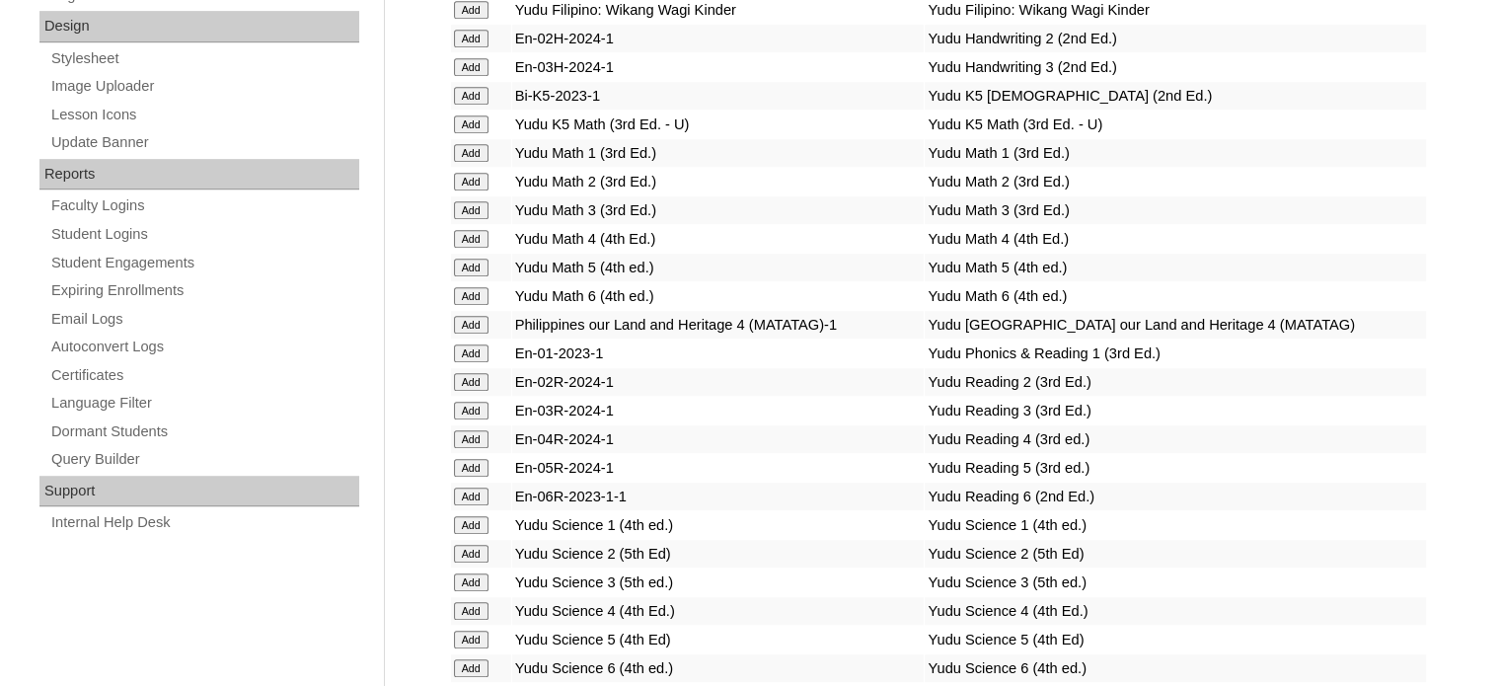
scroll to position [7877, 0]
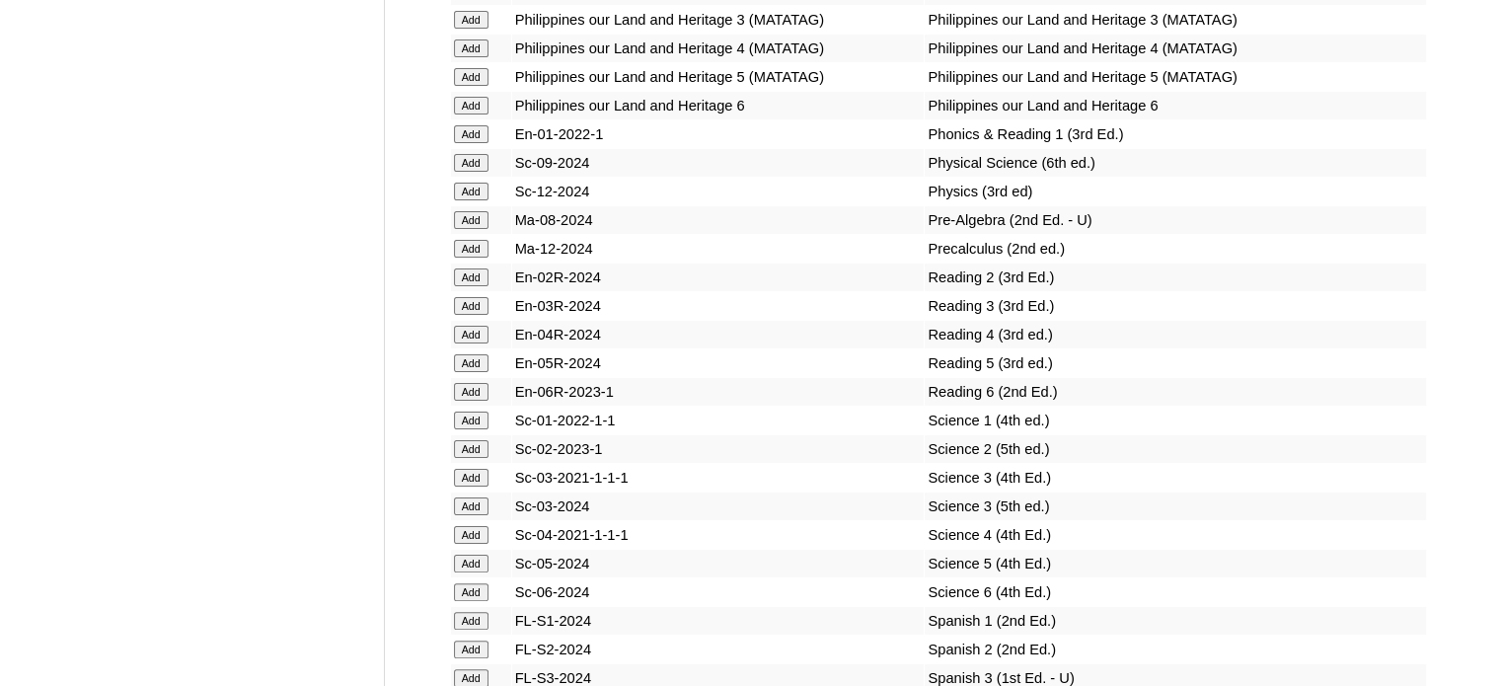
click at [473, 341] on input "Add" at bounding box center [471, 335] width 35 height 18
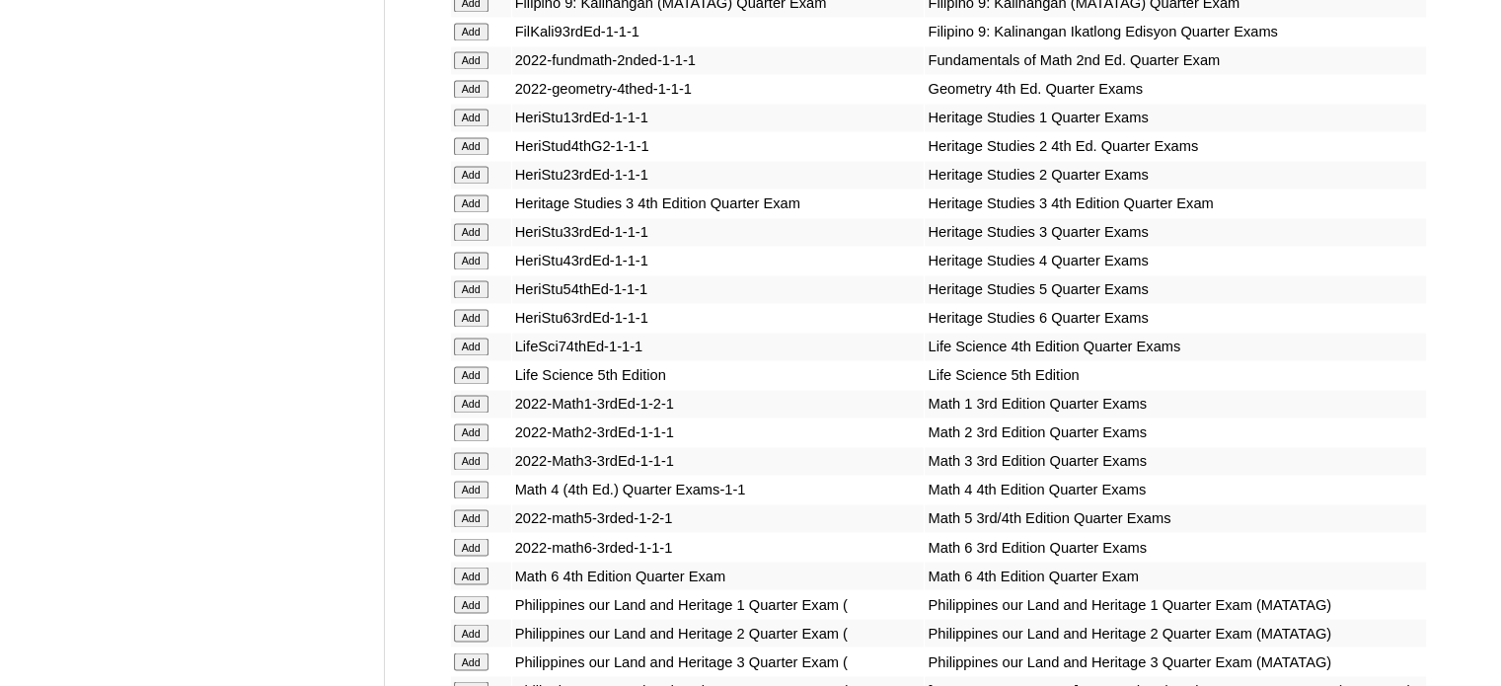
scroll to position [3981, 0]
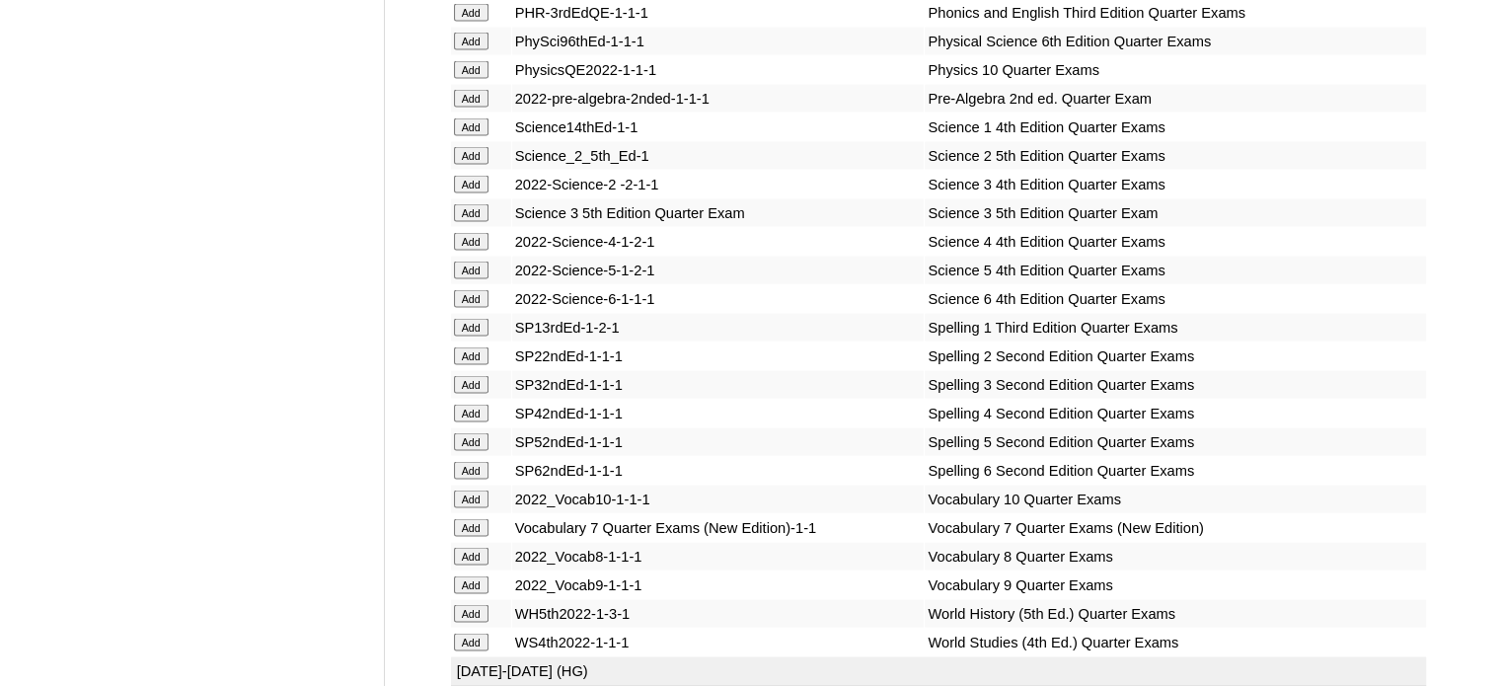
click at [477, 251] on input "Add" at bounding box center [471, 242] width 35 height 18
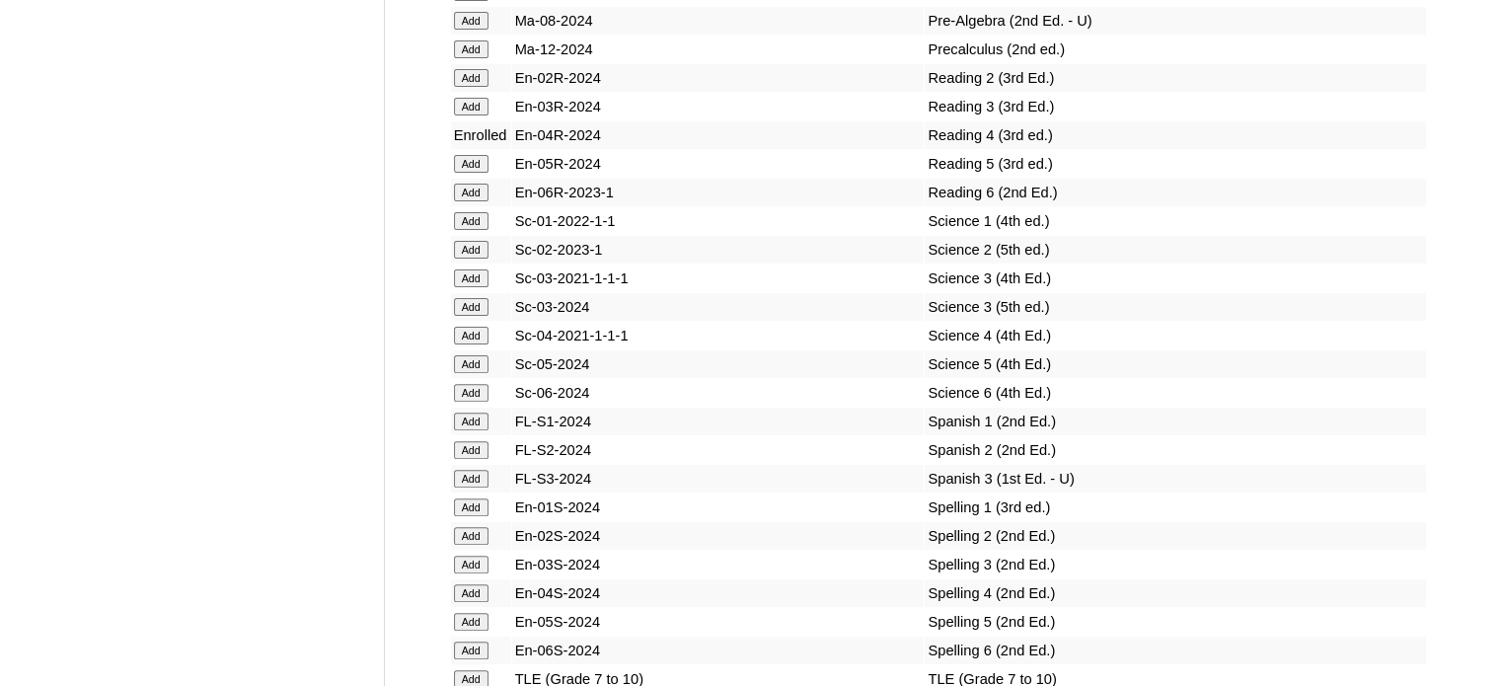
click at [477, 342] on input "Add" at bounding box center [471, 336] width 35 height 18
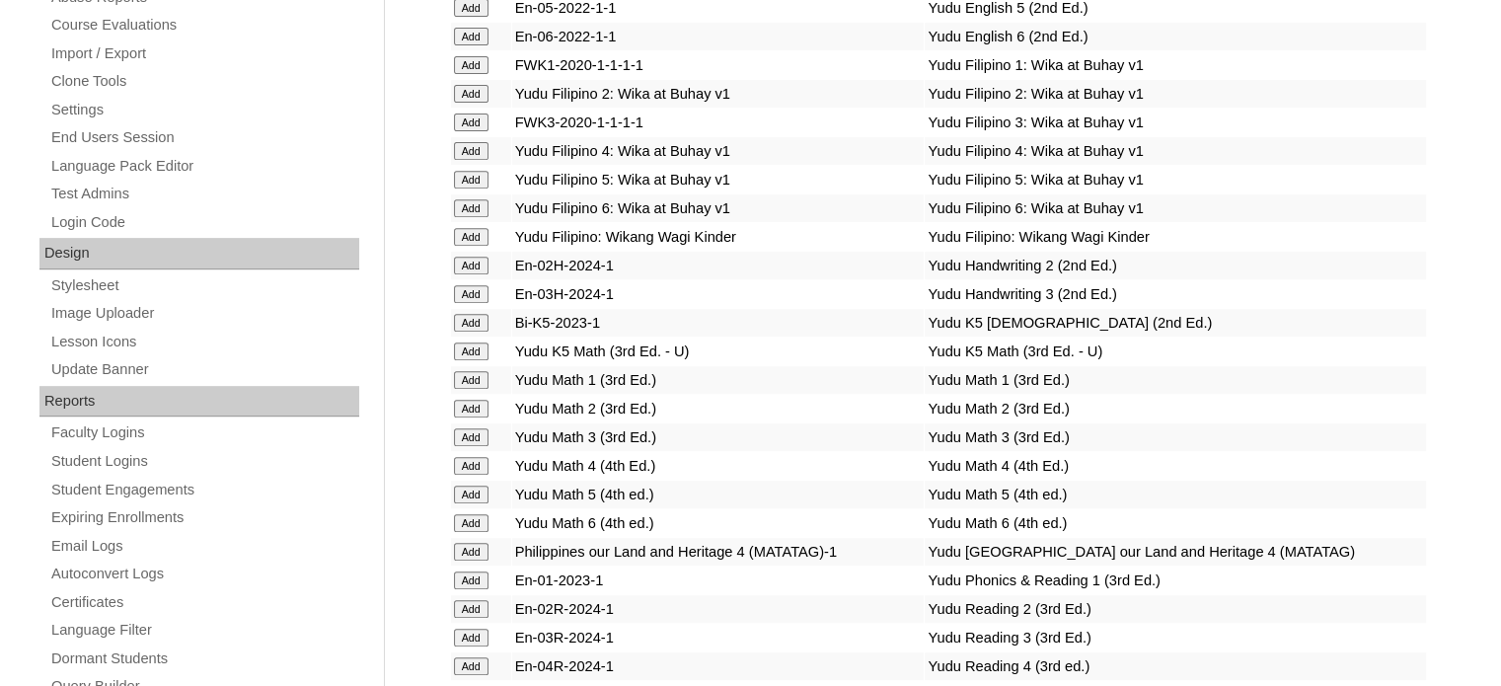
scroll to position [3360, 0]
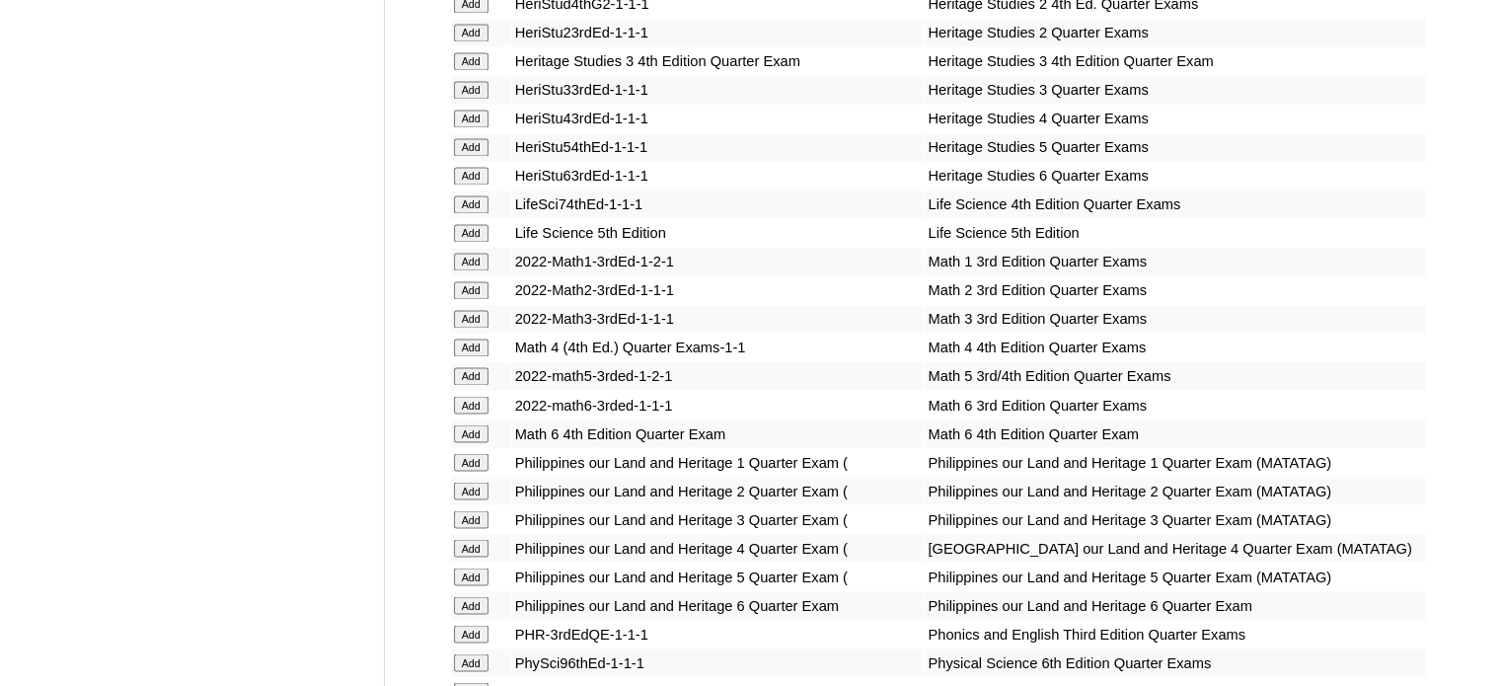
click at [477, 342] on input "Add" at bounding box center [471, 348] width 35 height 18
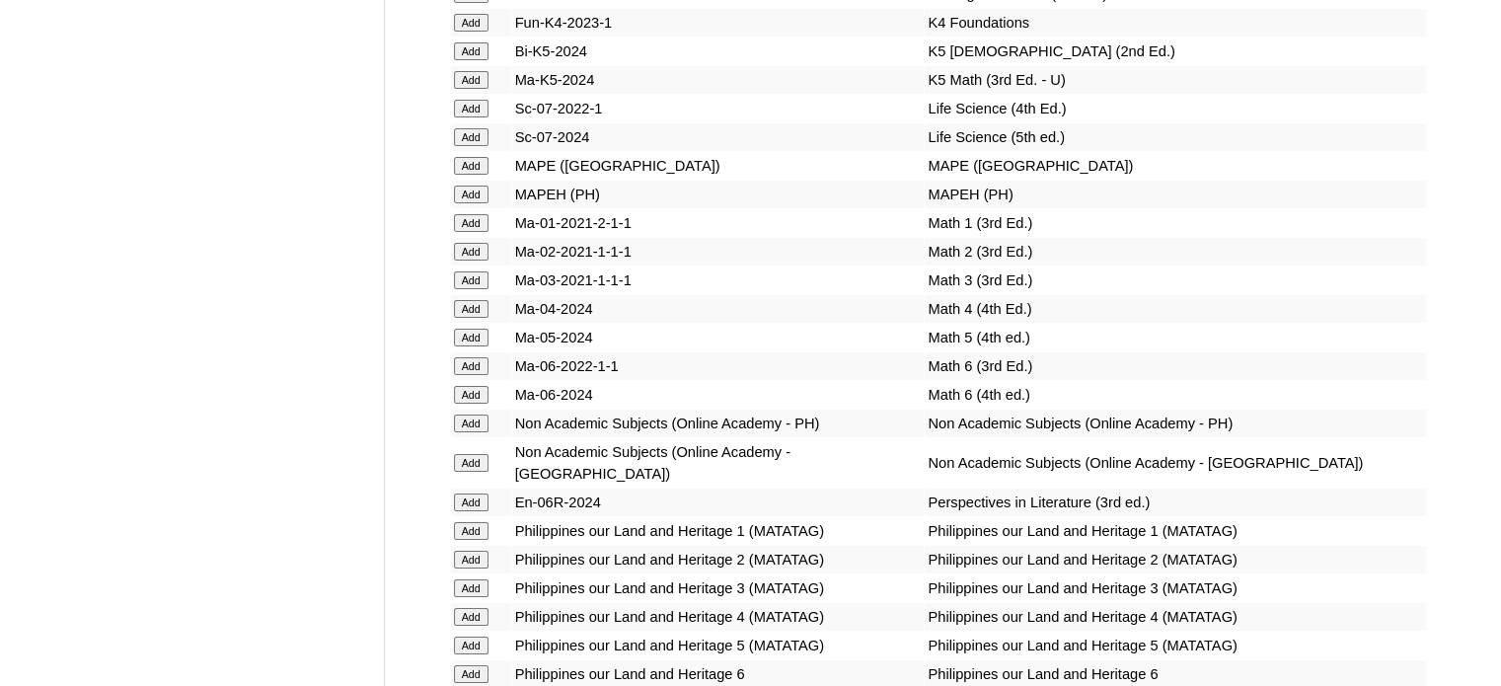
click at [464, 318] on input "Add" at bounding box center [471, 309] width 35 height 18
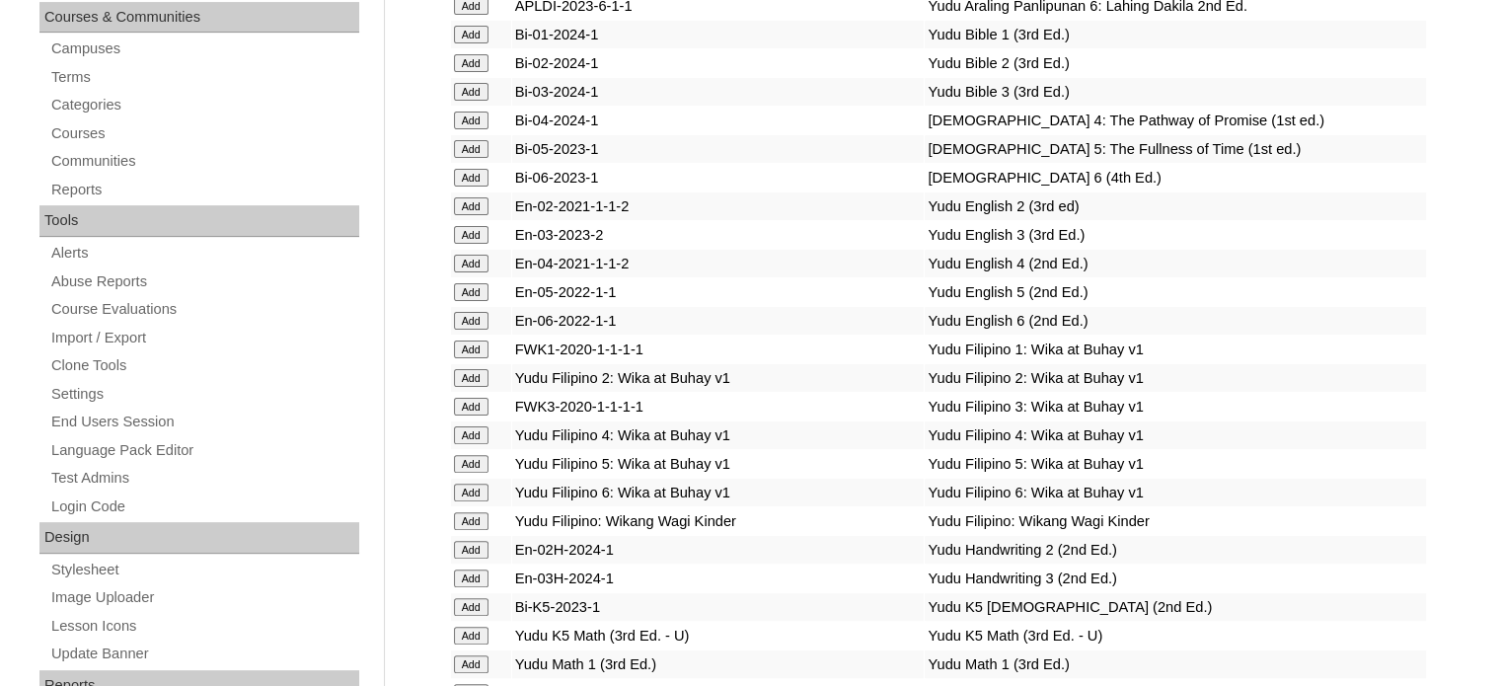
scroll to position [2649, 0]
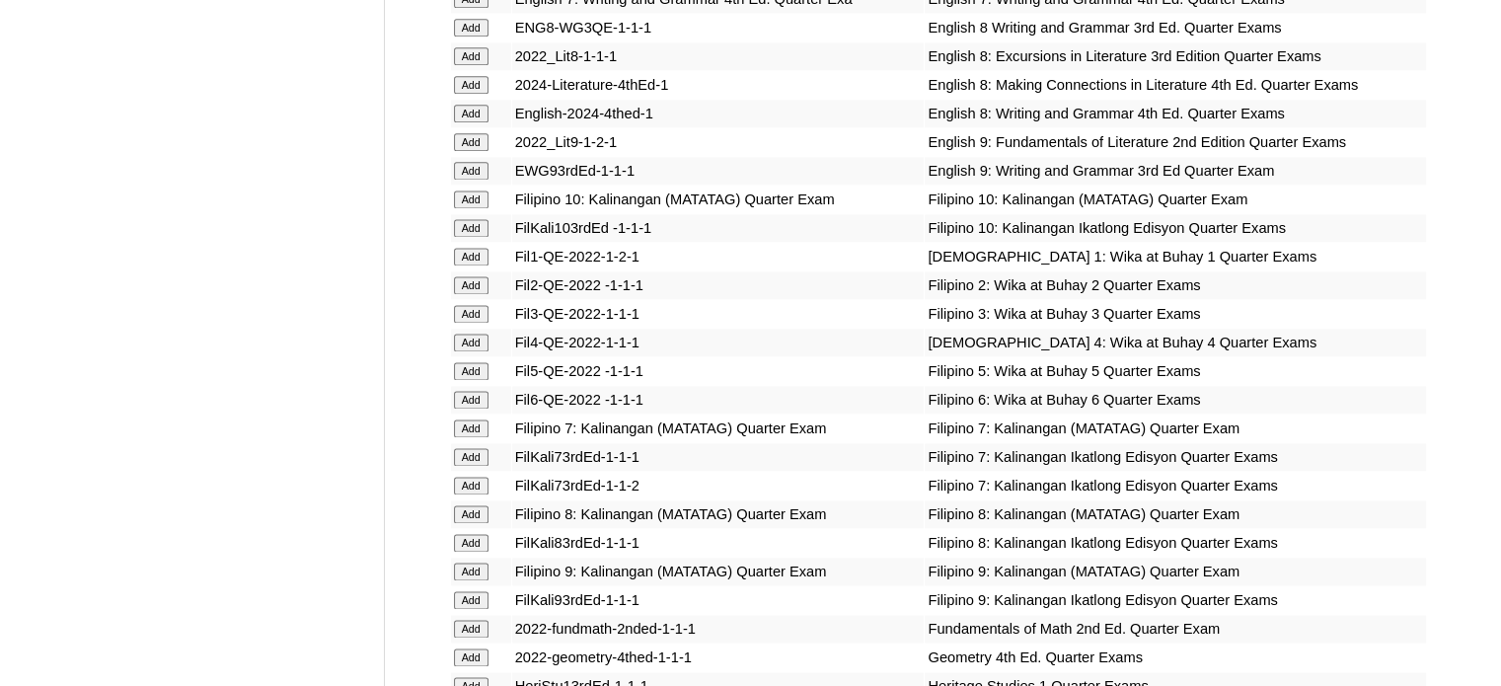
click at [464, 343] on input "Add" at bounding box center [471, 343] width 35 height 18
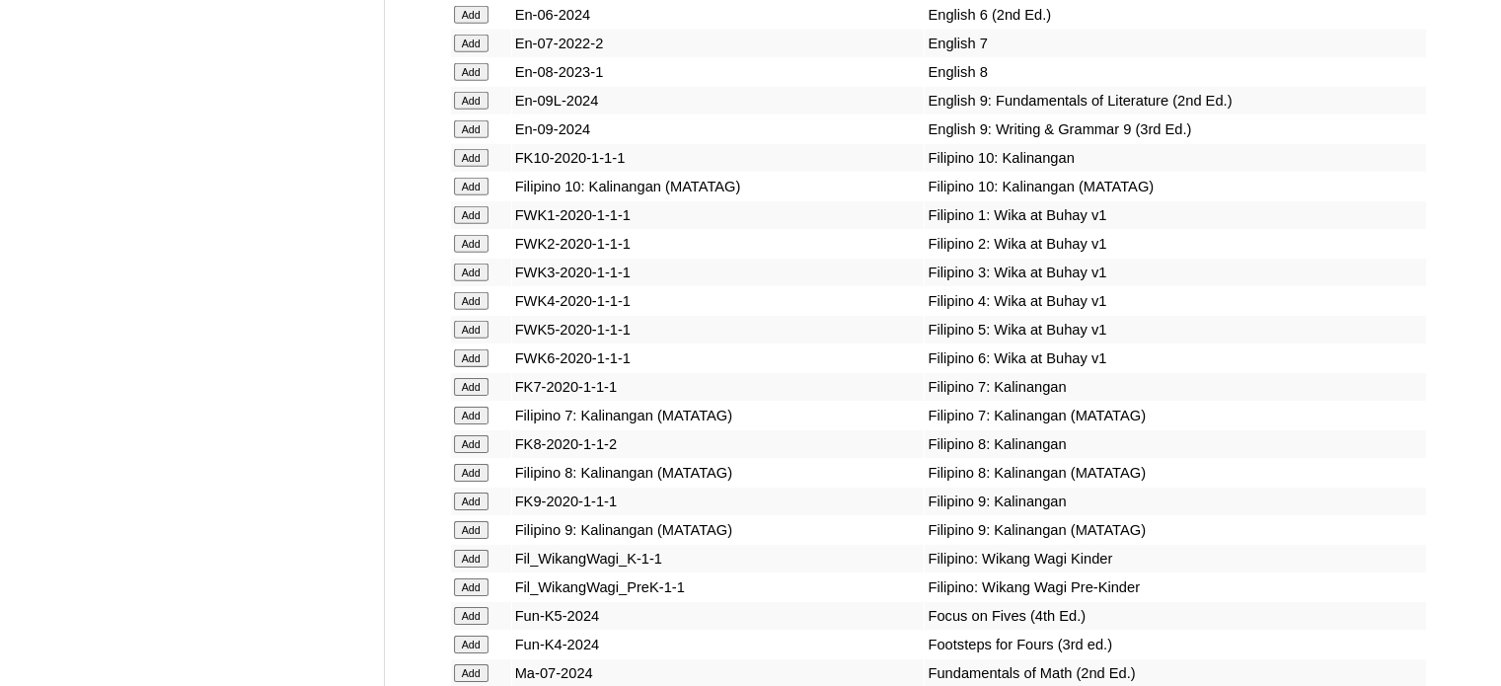
click at [464, 310] on input "Add" at bounding box center [471, 301] width 35 height 18
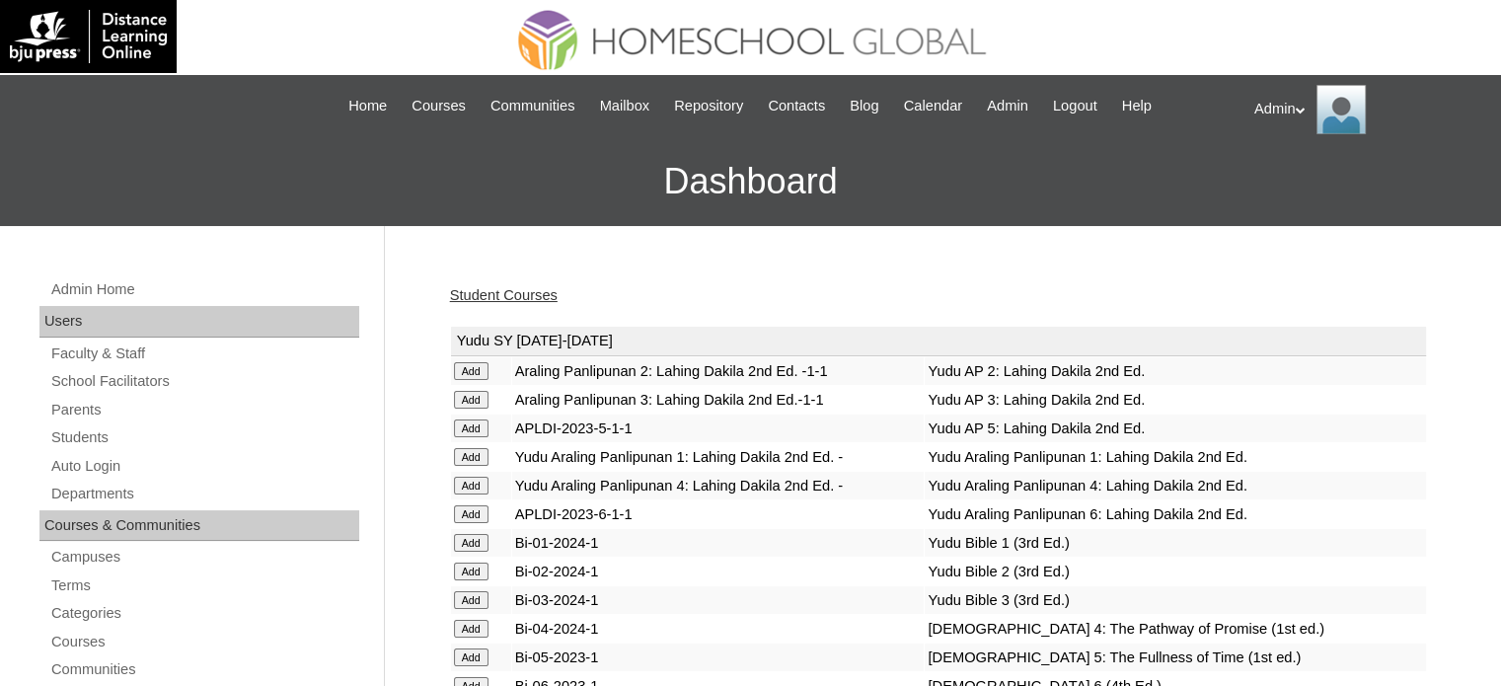
scroll to position [1675, 0]
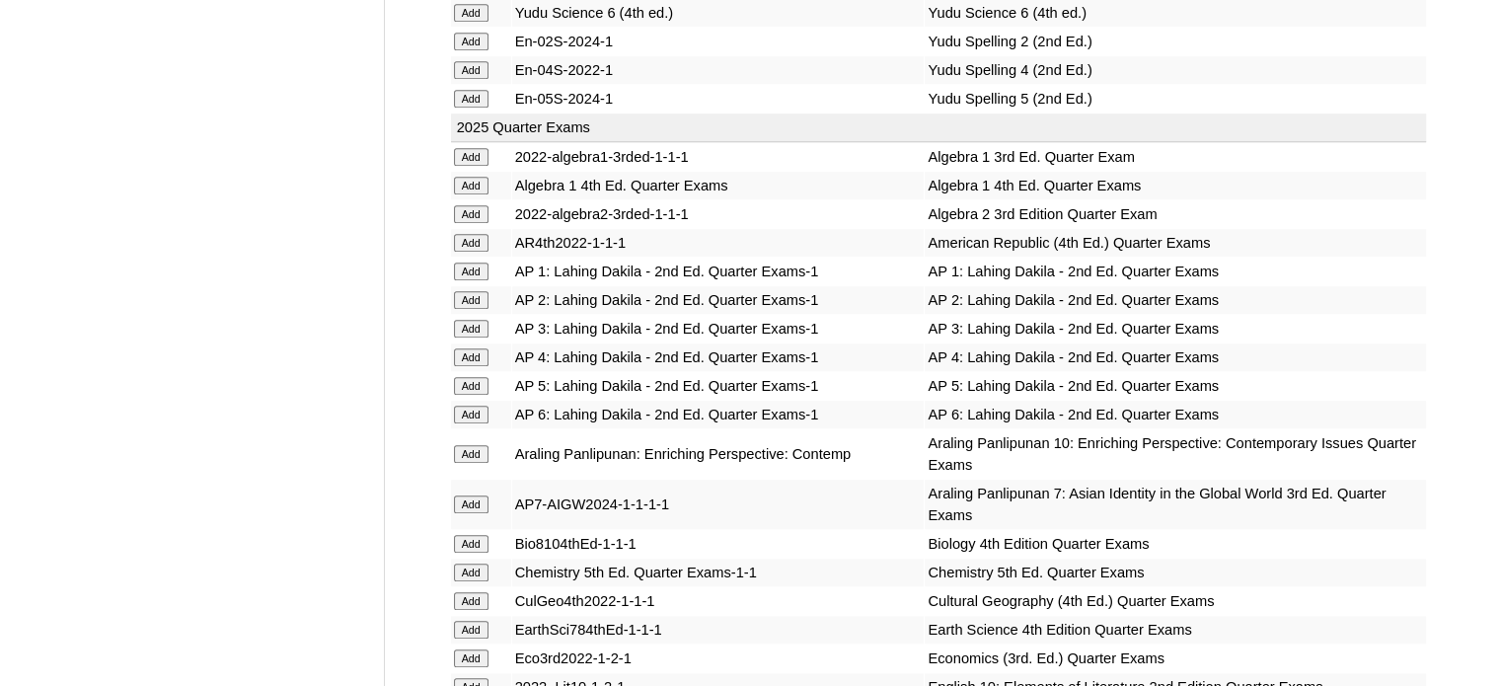
click at [474, 350] on input "Add" at bounding box center [471, 357] width 35 height 18
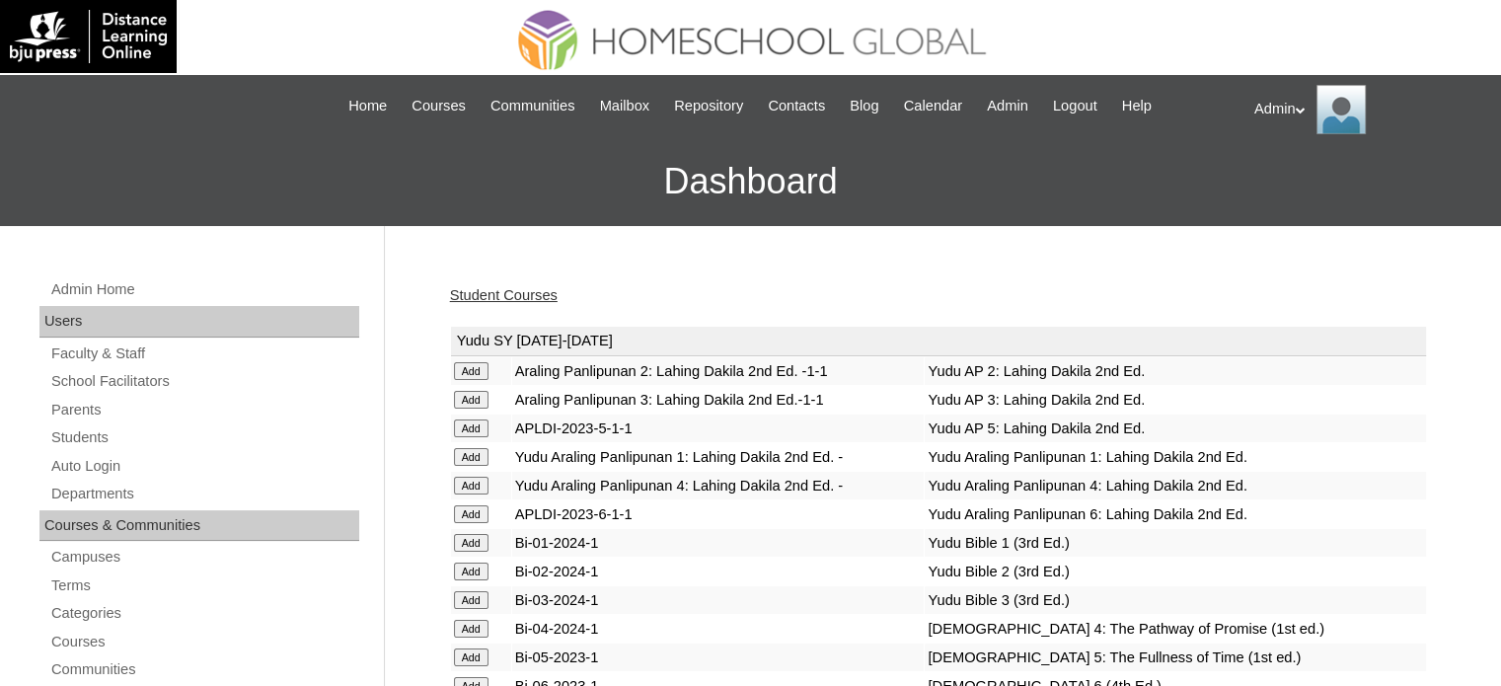
scroll to position [4722, 0]
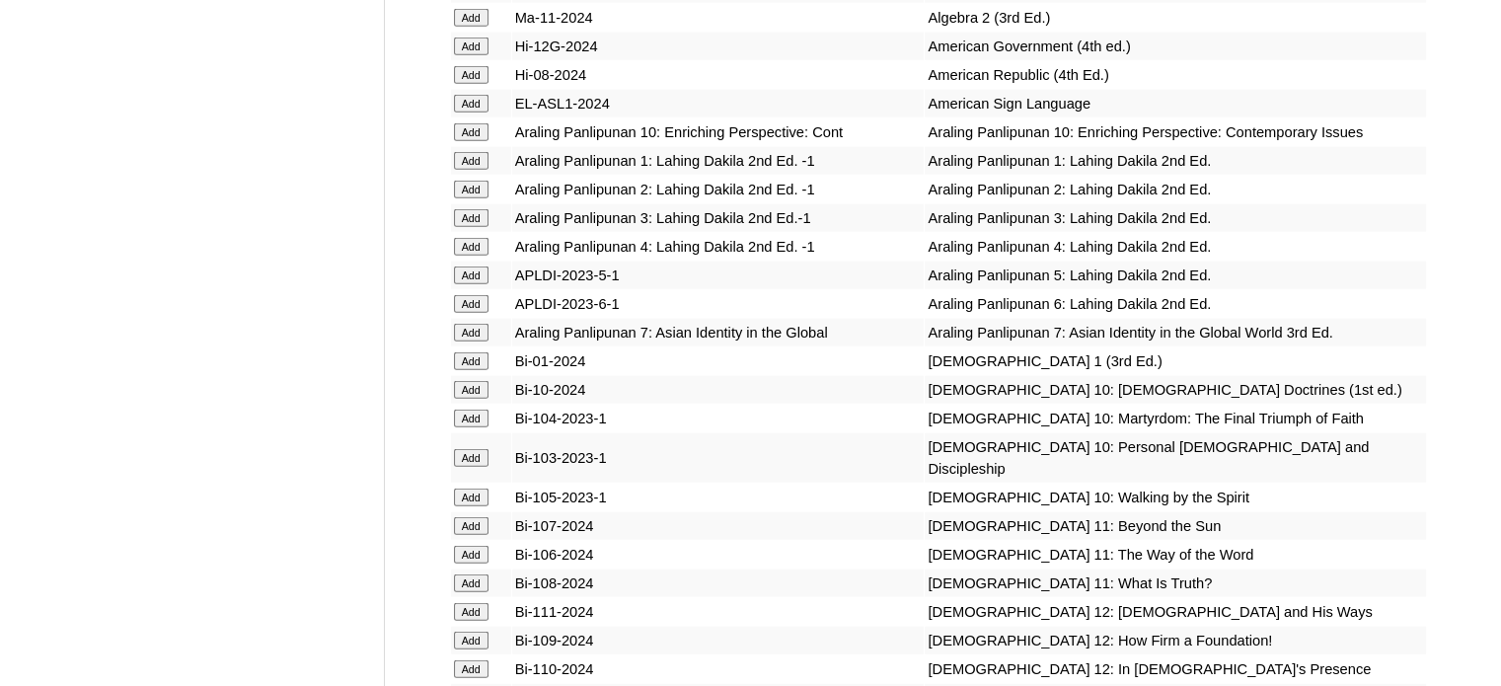
click at [470, 256] on input "Add" at bounding box center [471, 247] width 35 height 18
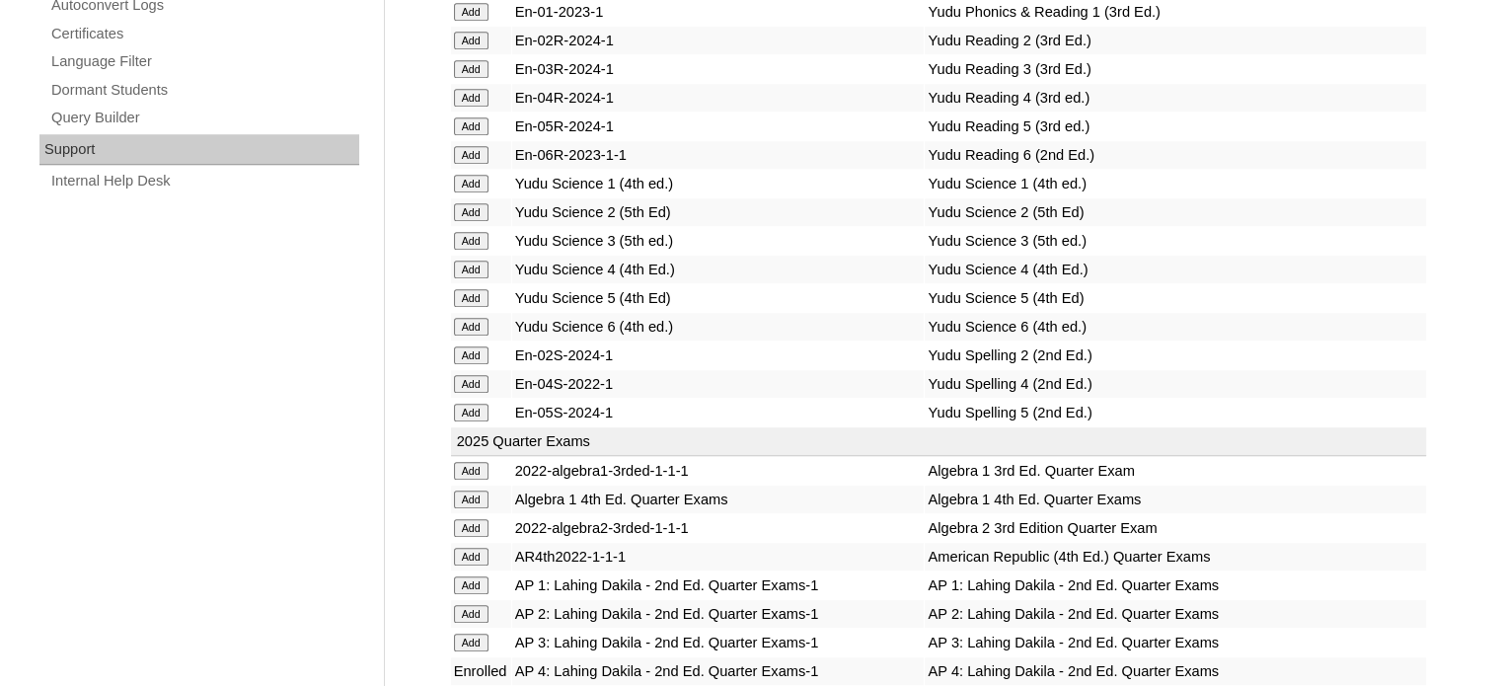
scroll to position [4152, 0]
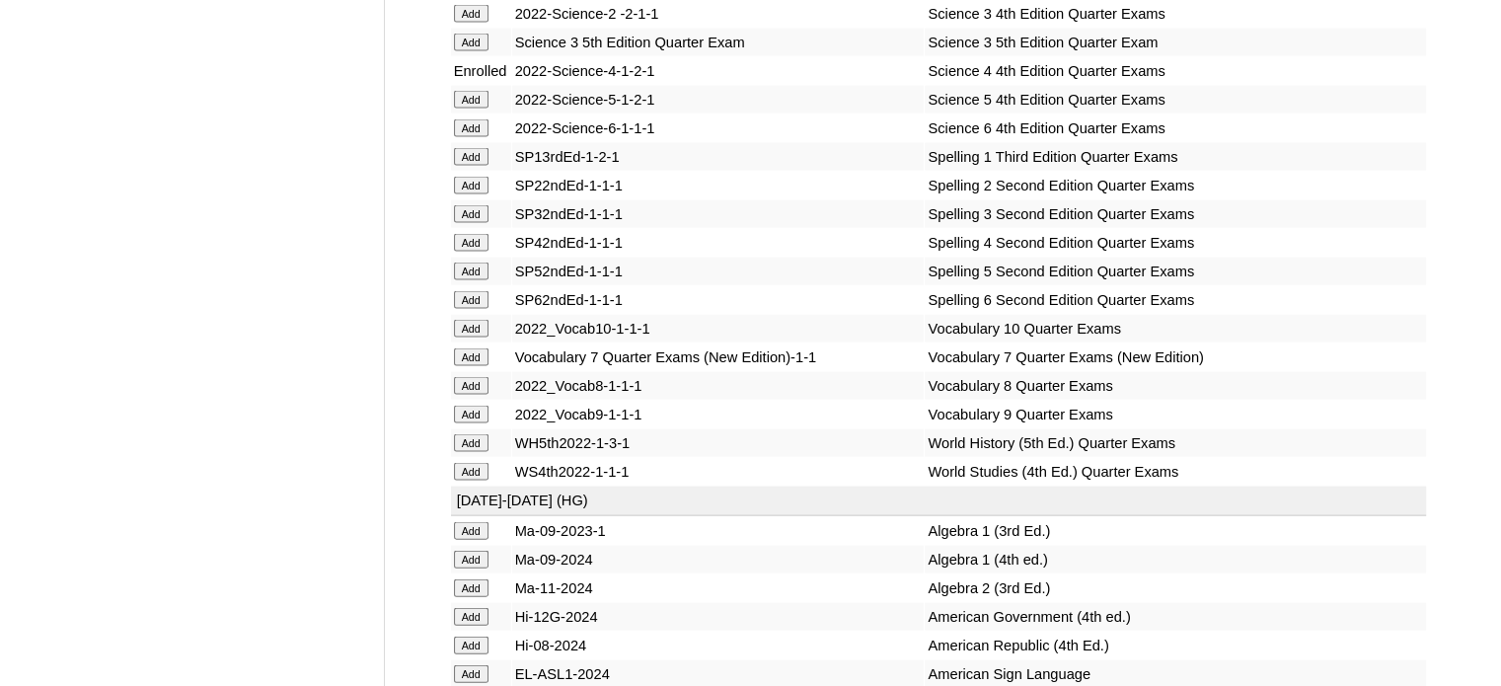
click at [471, 252] on input "Add" at bounding box center [471, 243] width 35 height 18
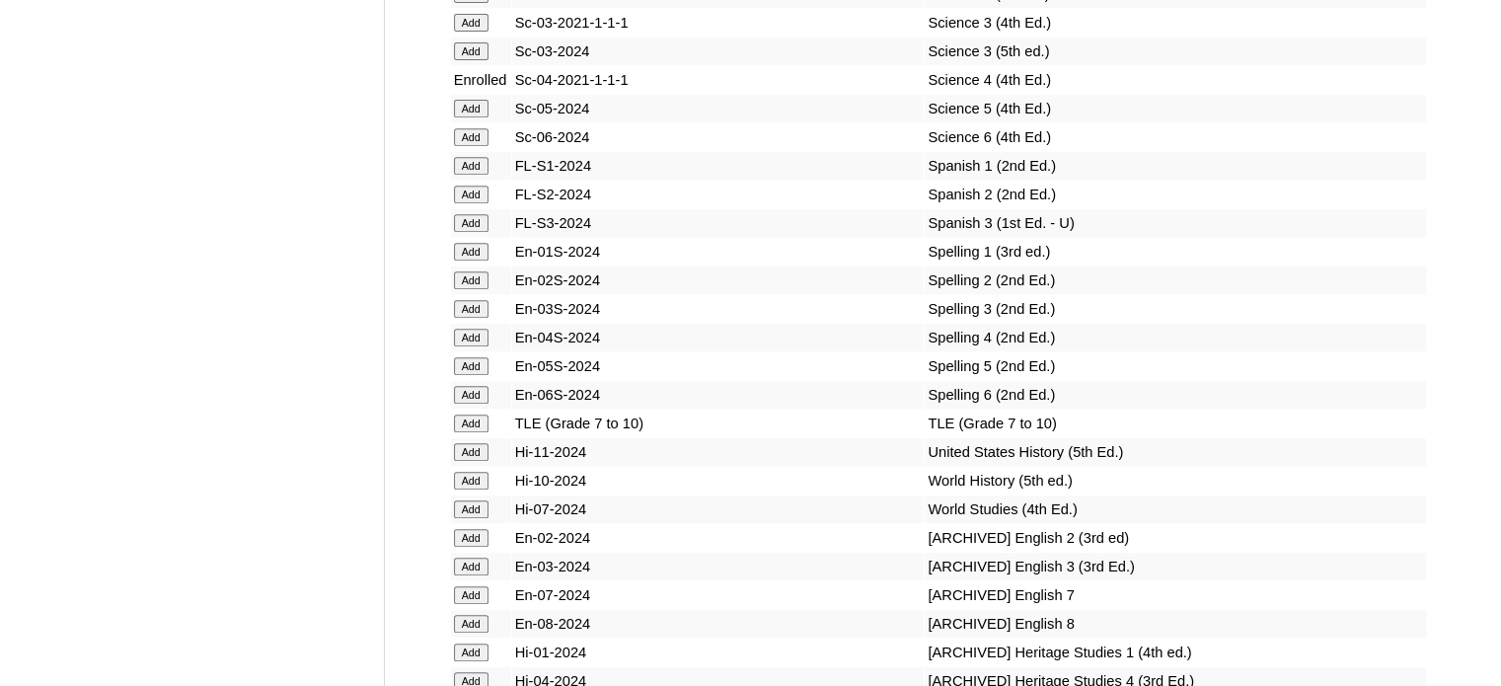
click at [468, 340] on input "Add" at bounding box center [471, 338] width 35 height 18
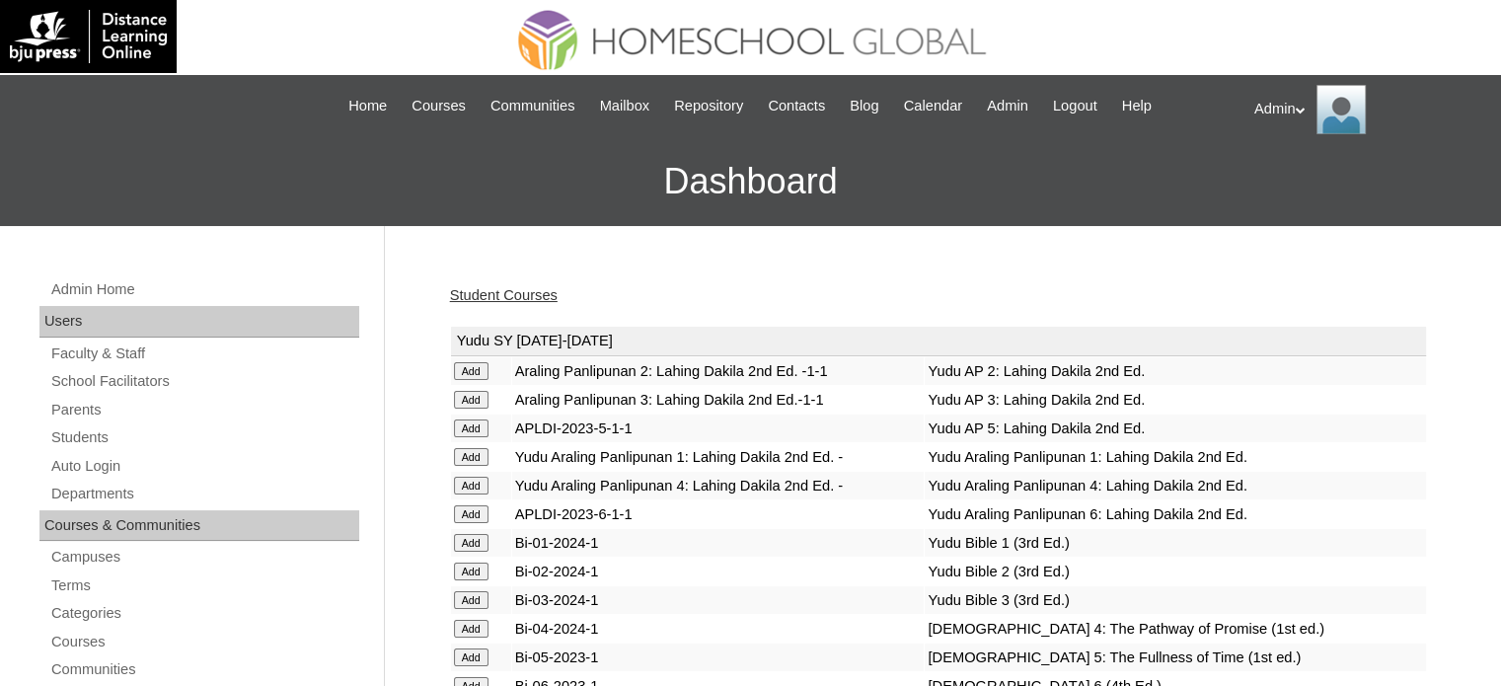
click at [482, 295] on link "Student Courses" at bounding box center [504, 295] width 108 height 16
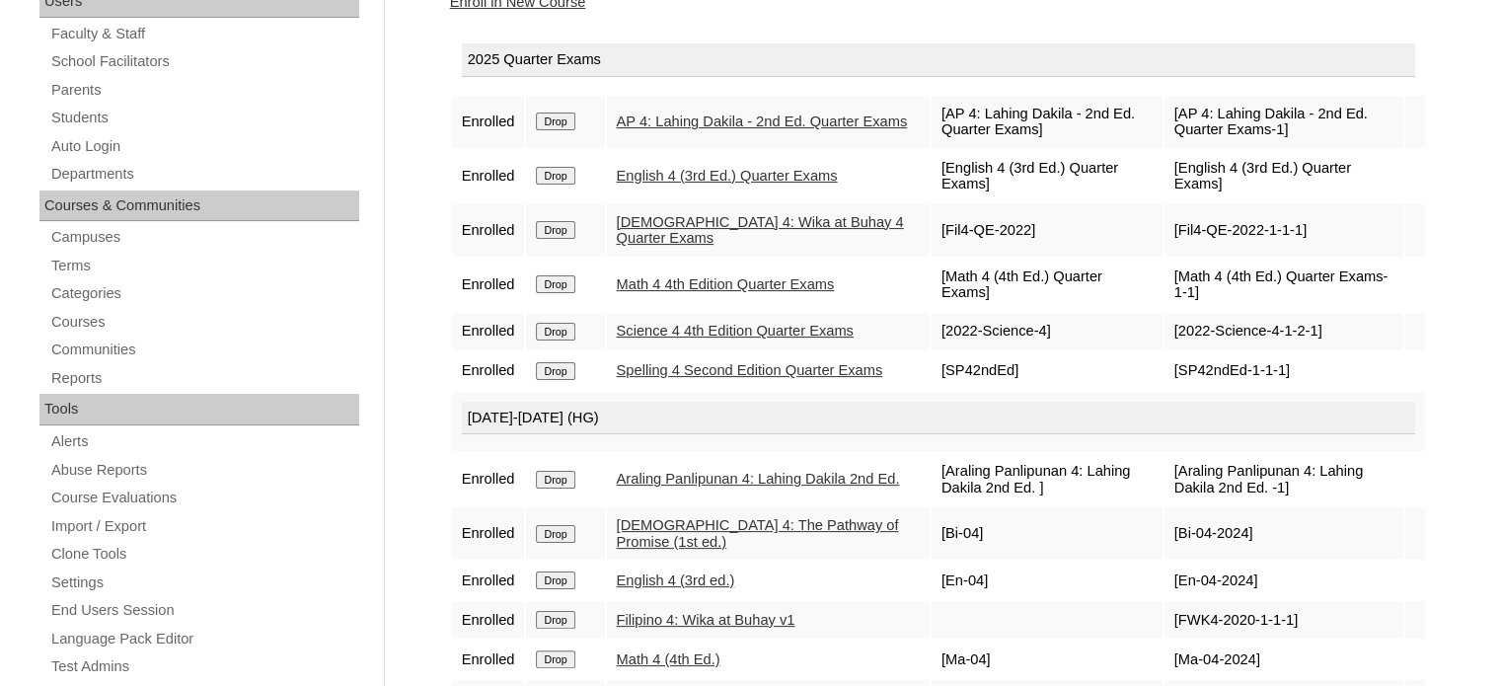
scroll to position [622, 0]
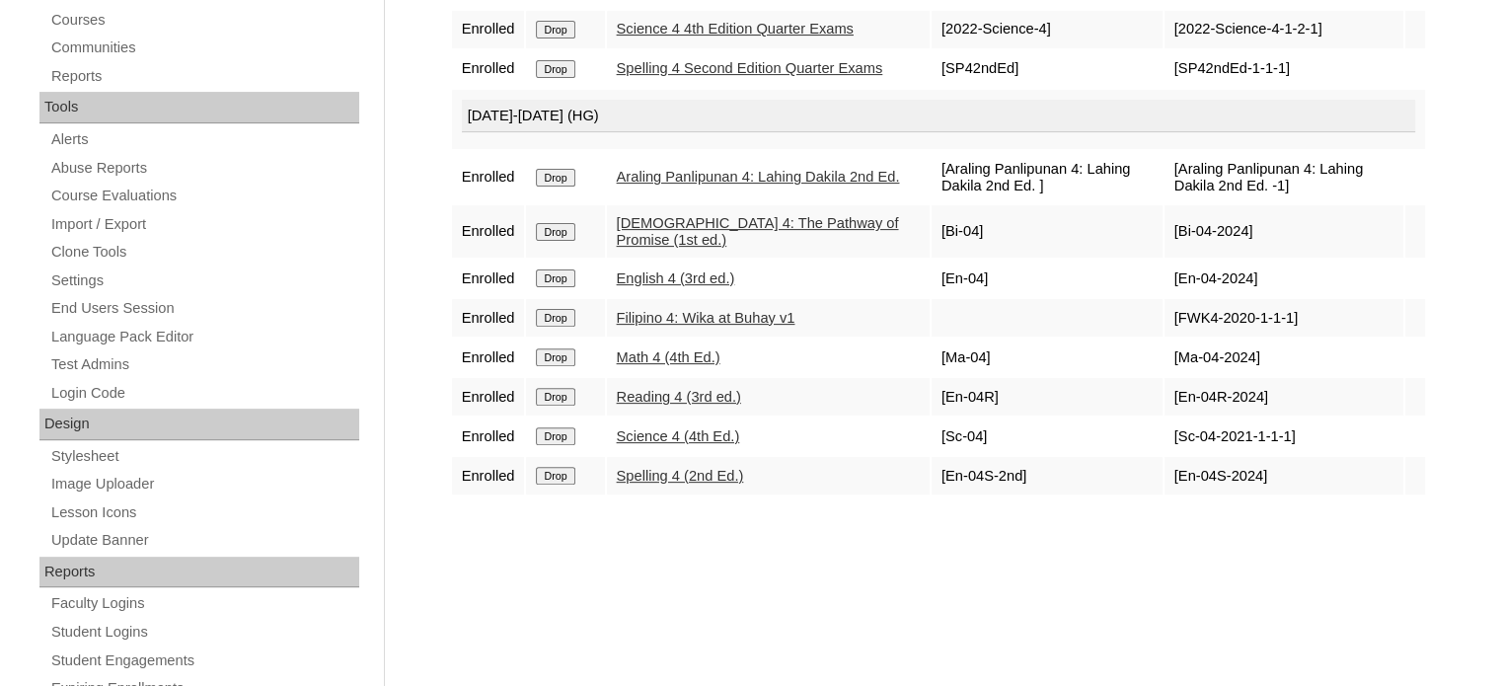
click at [651, 621] on div "Courses:Buscato Dhulzee Drey Enroll in New Course 2025 Quarter Exams Enrolled D…" at bounding box center [933, 305] width 987 height 1322
click at [569, 184] on input "Drop" at bounding box center [555, 178] width 38 height 18
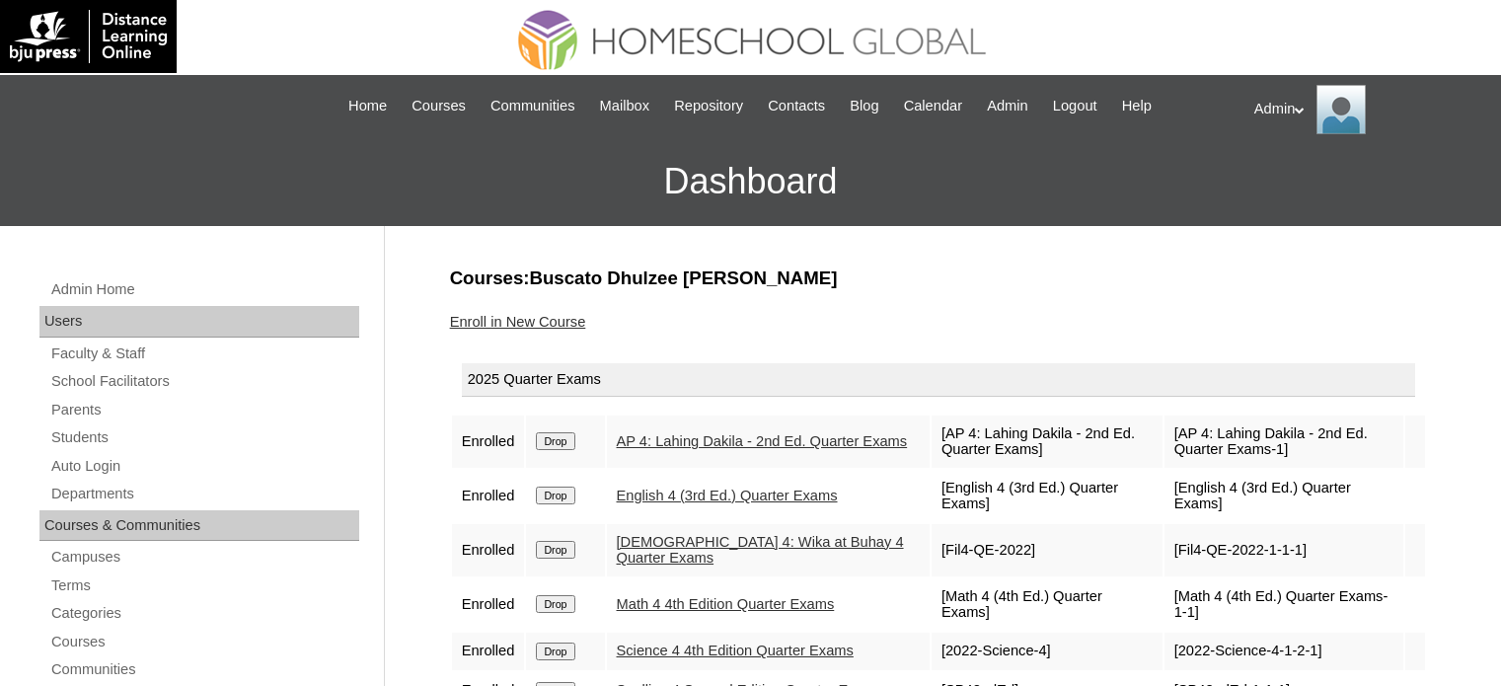
scroll to position [300, 0]
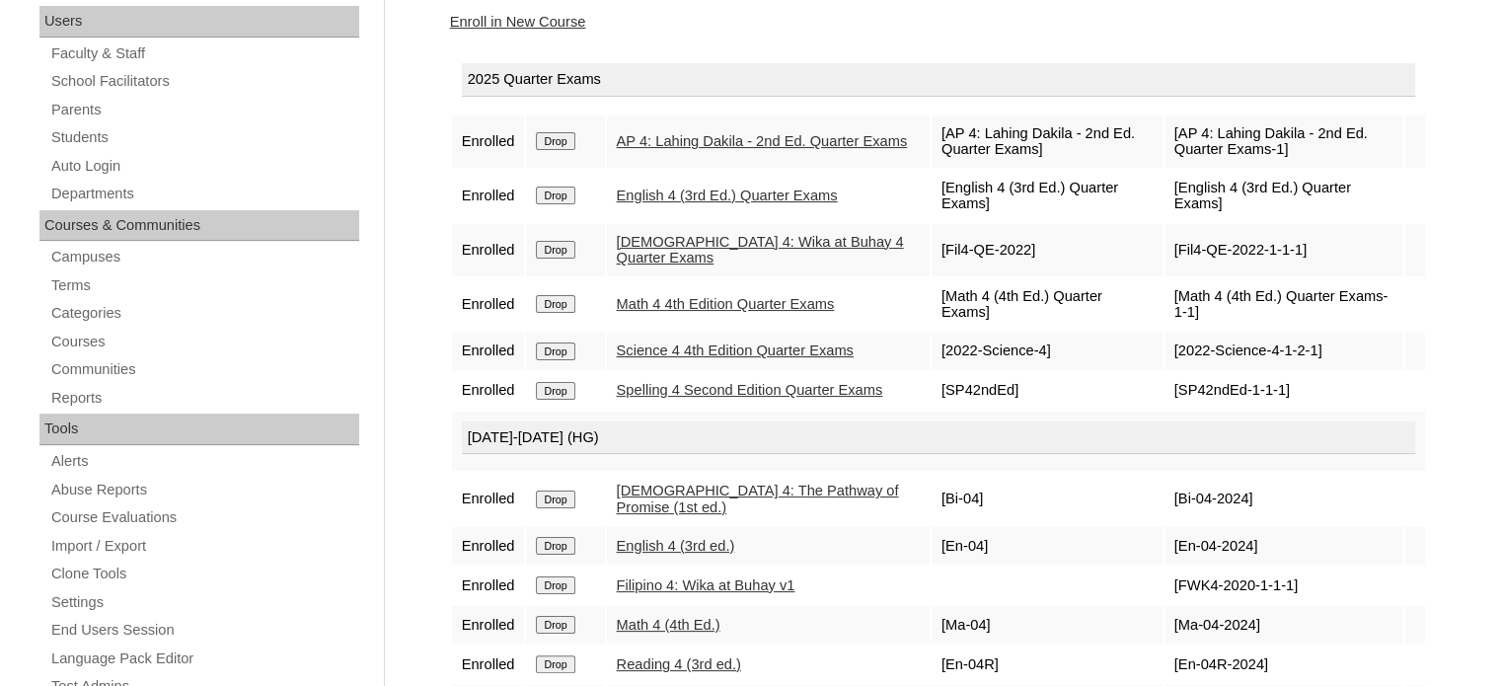
click at [564, 139] on input "Drop" at bounding box center [555, 141] width 38 height 18
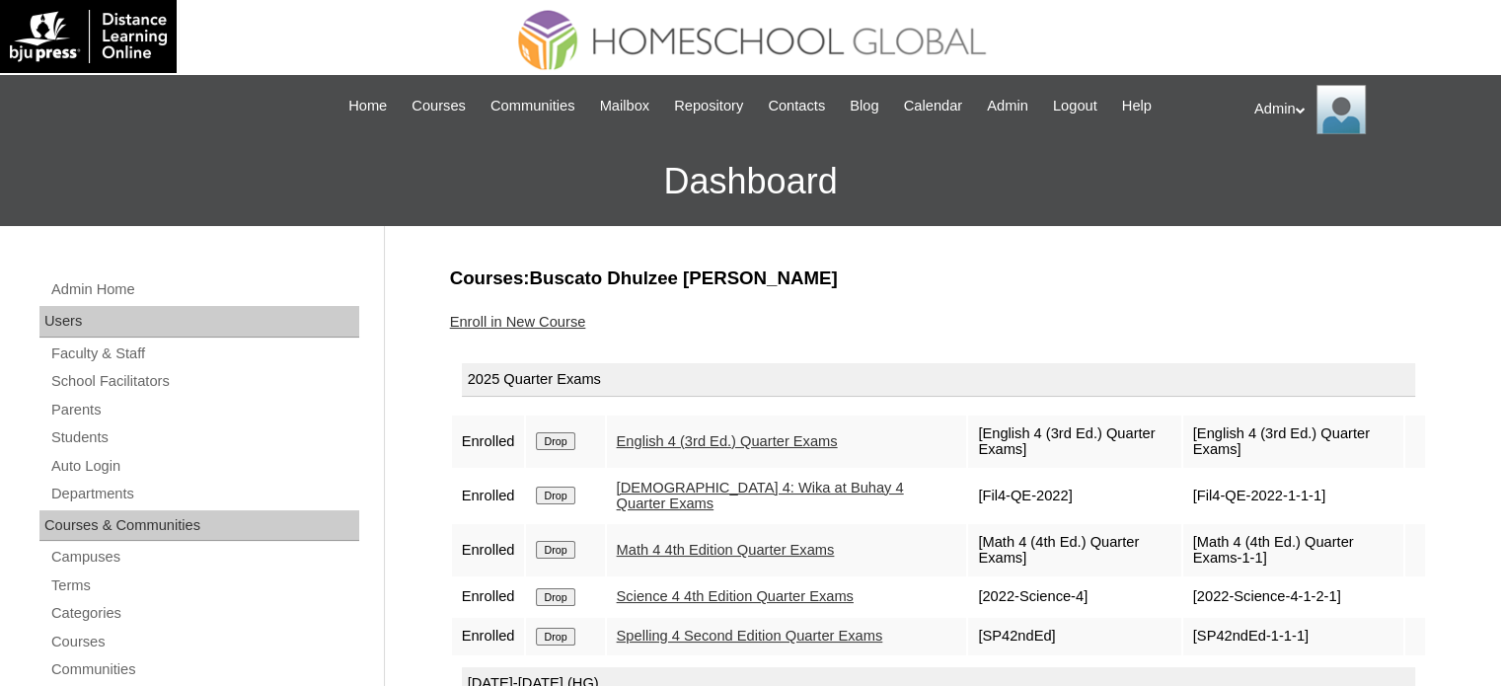
click at [540, 322] on link "Enroll in New Course" at bounding box center [518, 322] width 136 height 16
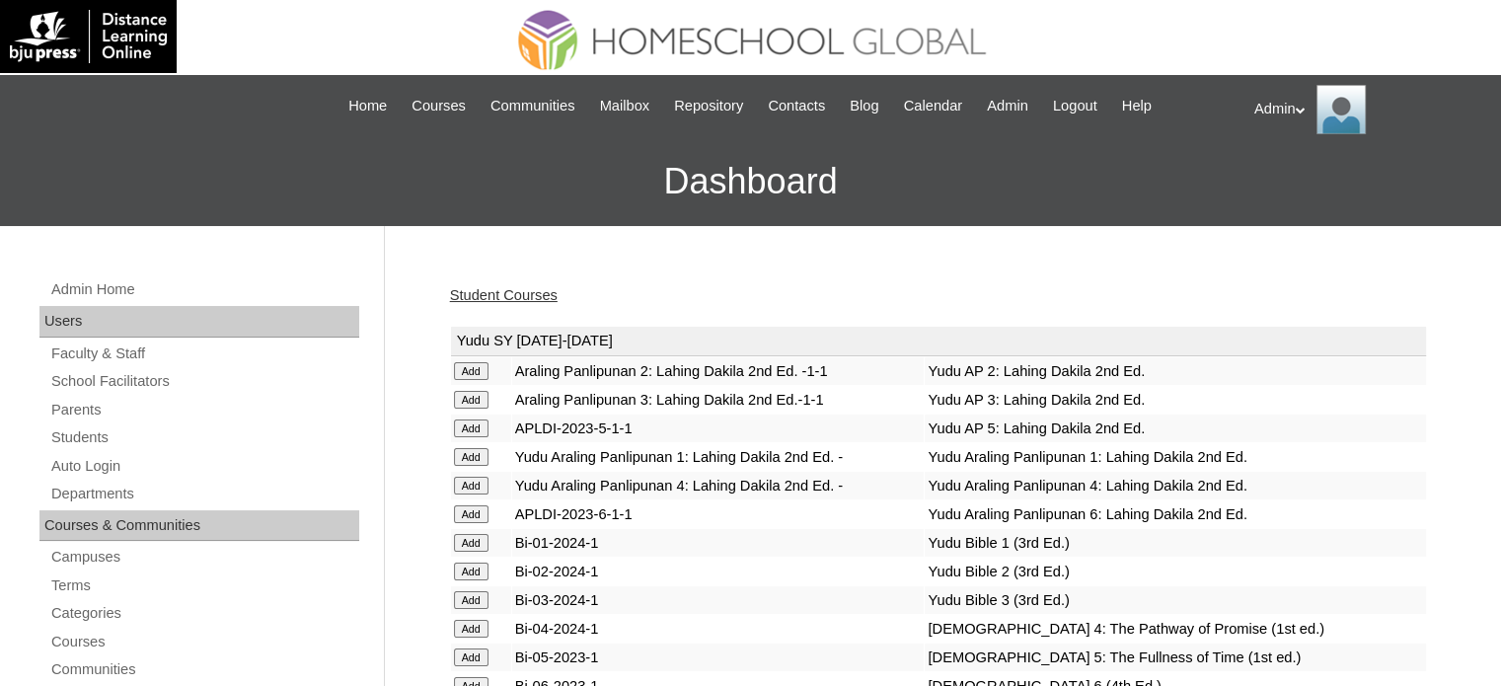
scroll to position [991, 0]
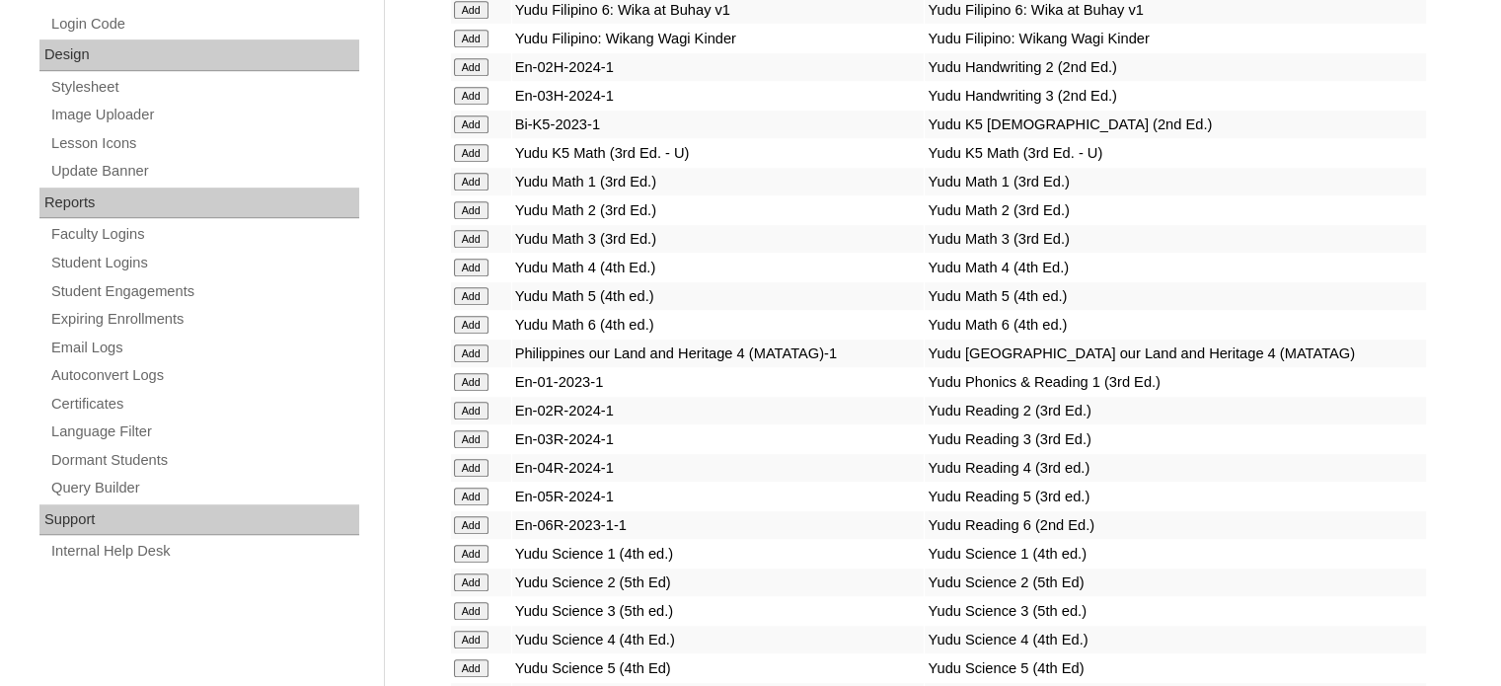
click at [470, 344] on input "Add" at bounding box center [471, 353] width 35 height 18
click at [465, 344] on input "Add" at bounding box center [471, 353] width 35 height 18
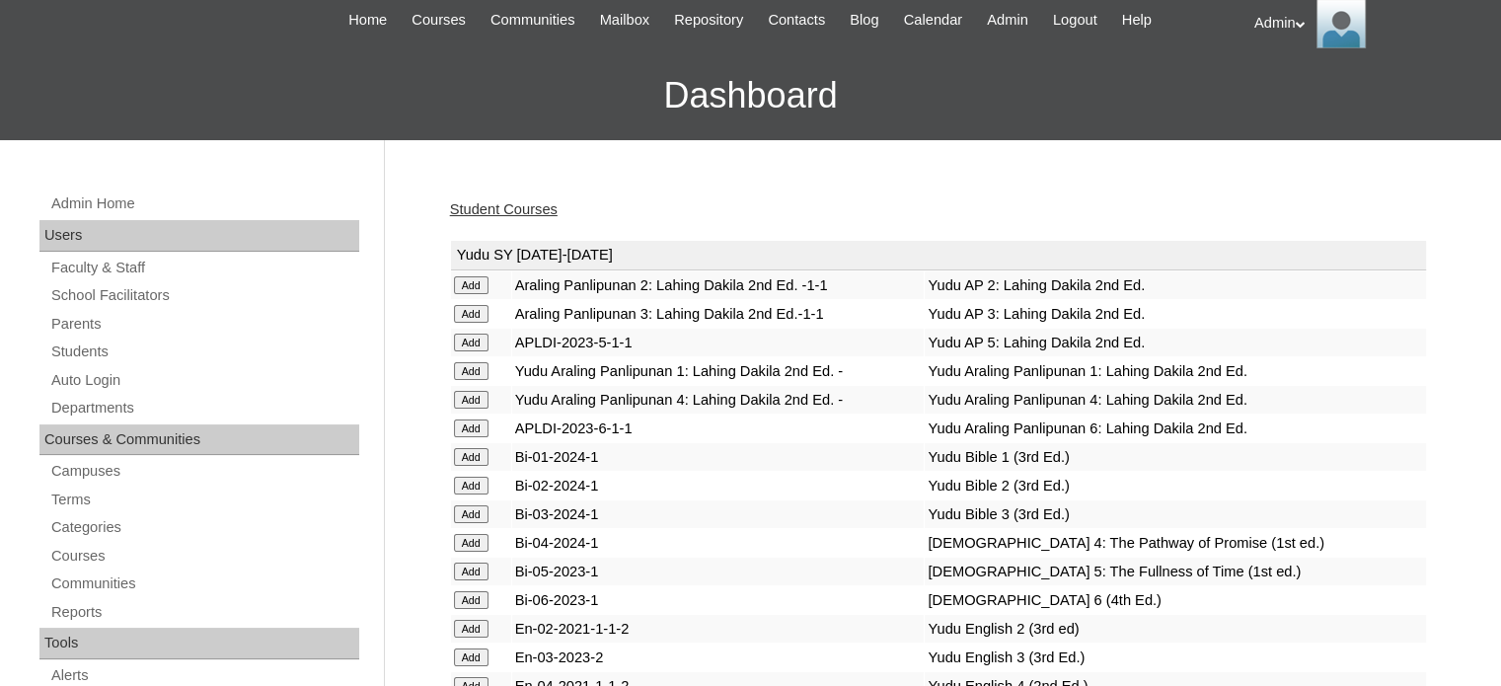
scroll to position [0, 0]
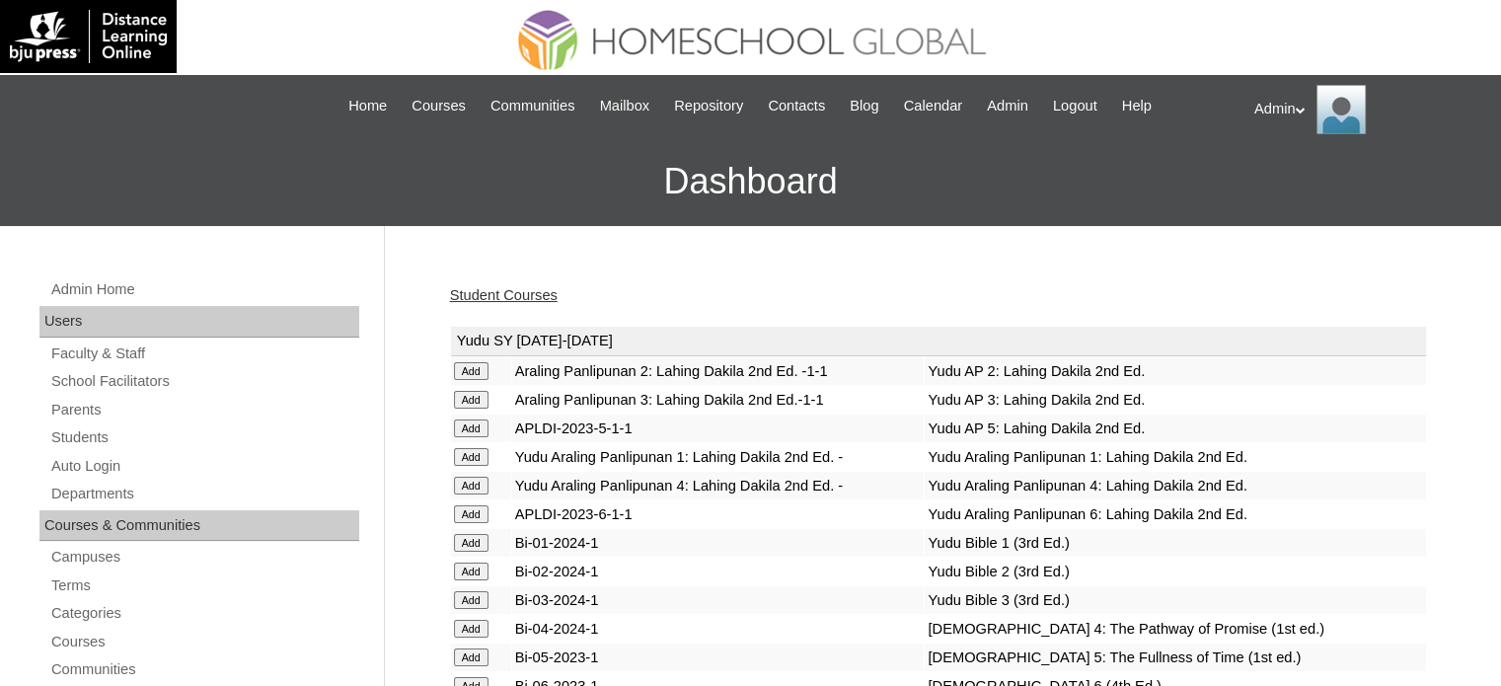
click at [533, 300] on link "Student Courses" at bounding box center [504, 295] width 108 height 16
